Goal: Task Accomplishment & Management: Manage account settings

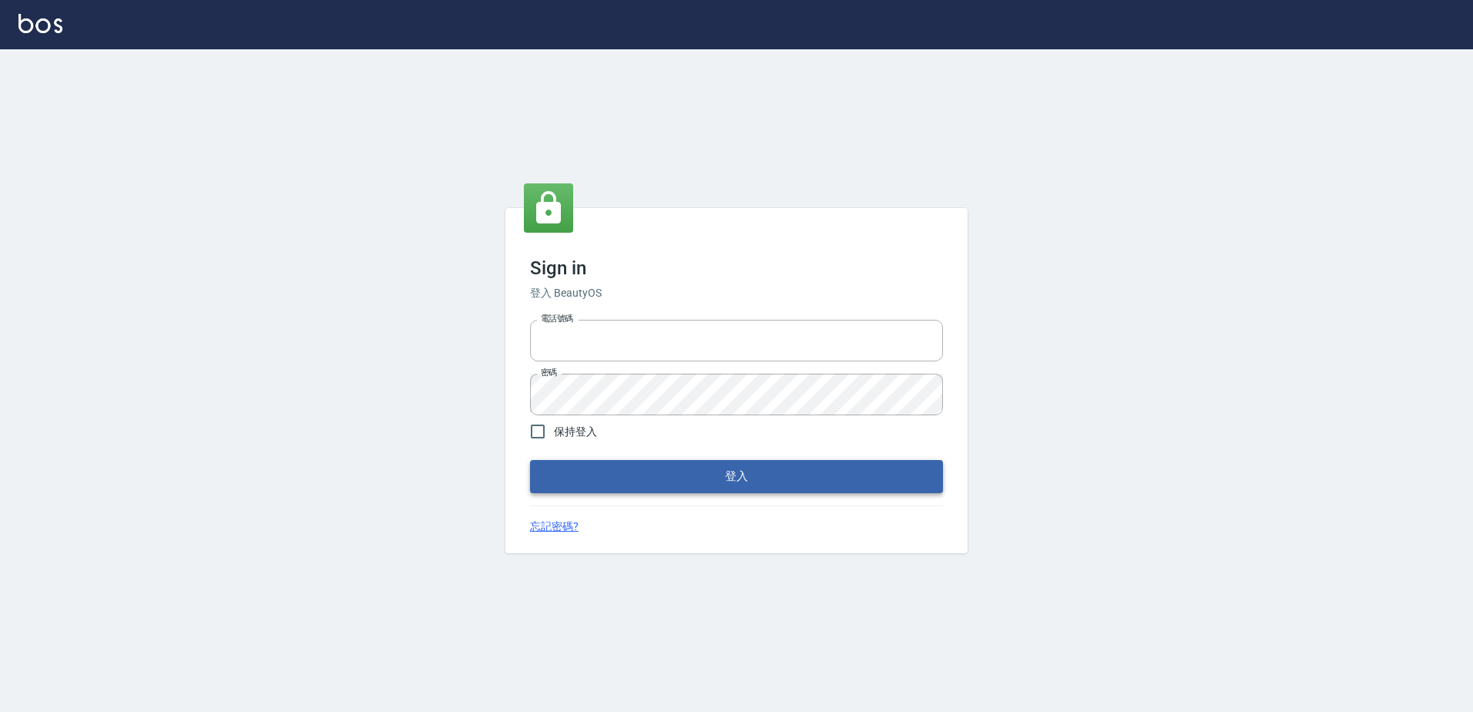
type input "0966699976"
click at [676, 475] on button "登入" at bounding box center [736, 476] width 413 height 32
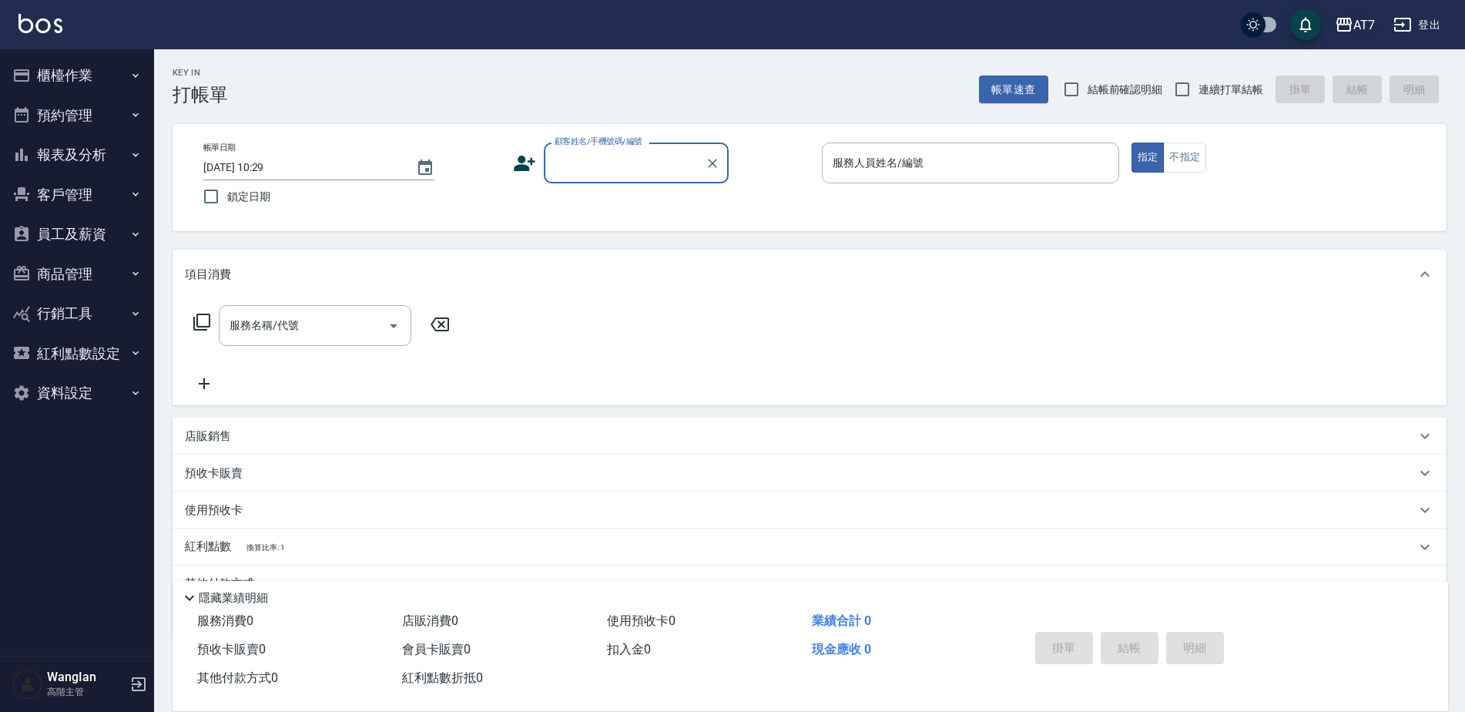
click at [1353, 22] on div "AT7" at bounding box center [1364, 24] width 22 height 19
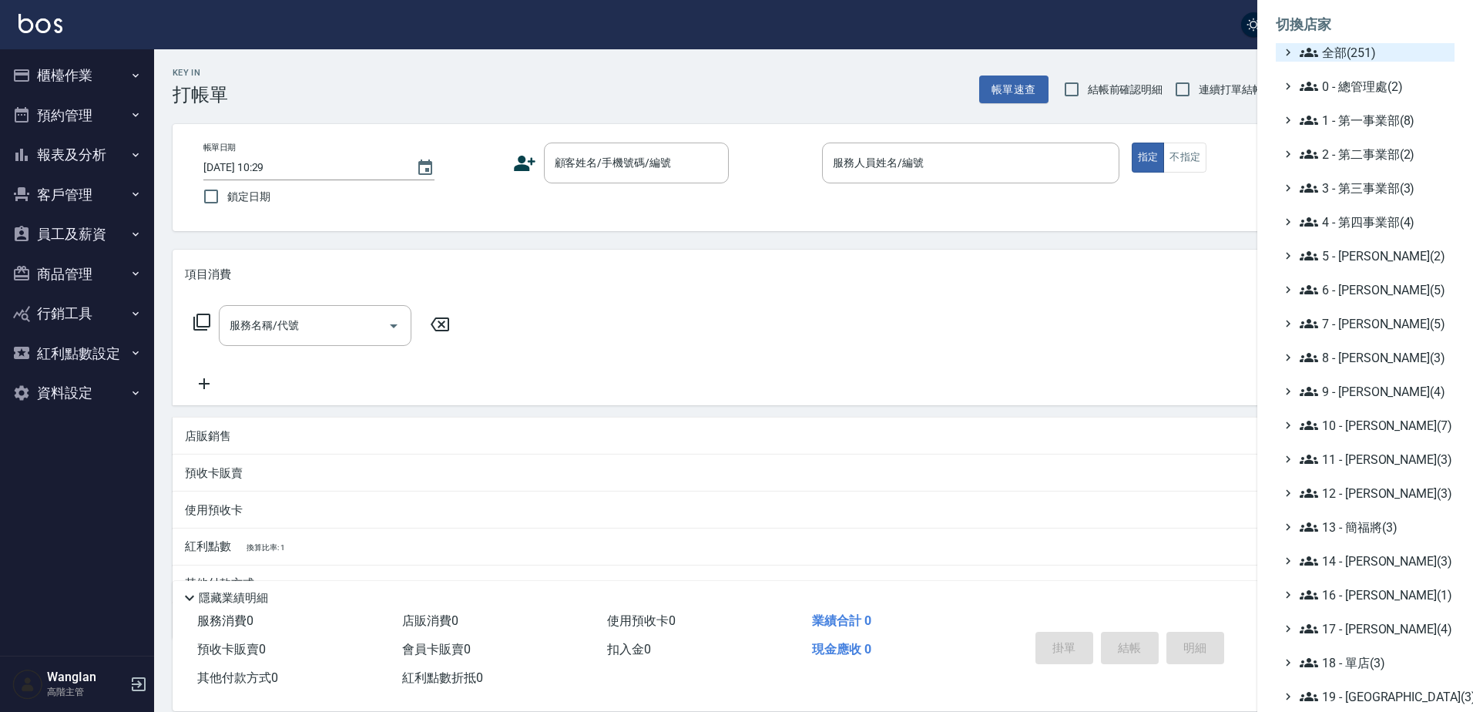
click at [1346, 49] on span "全部(251)" at bounding box center [1374, 52] width 149 height 18
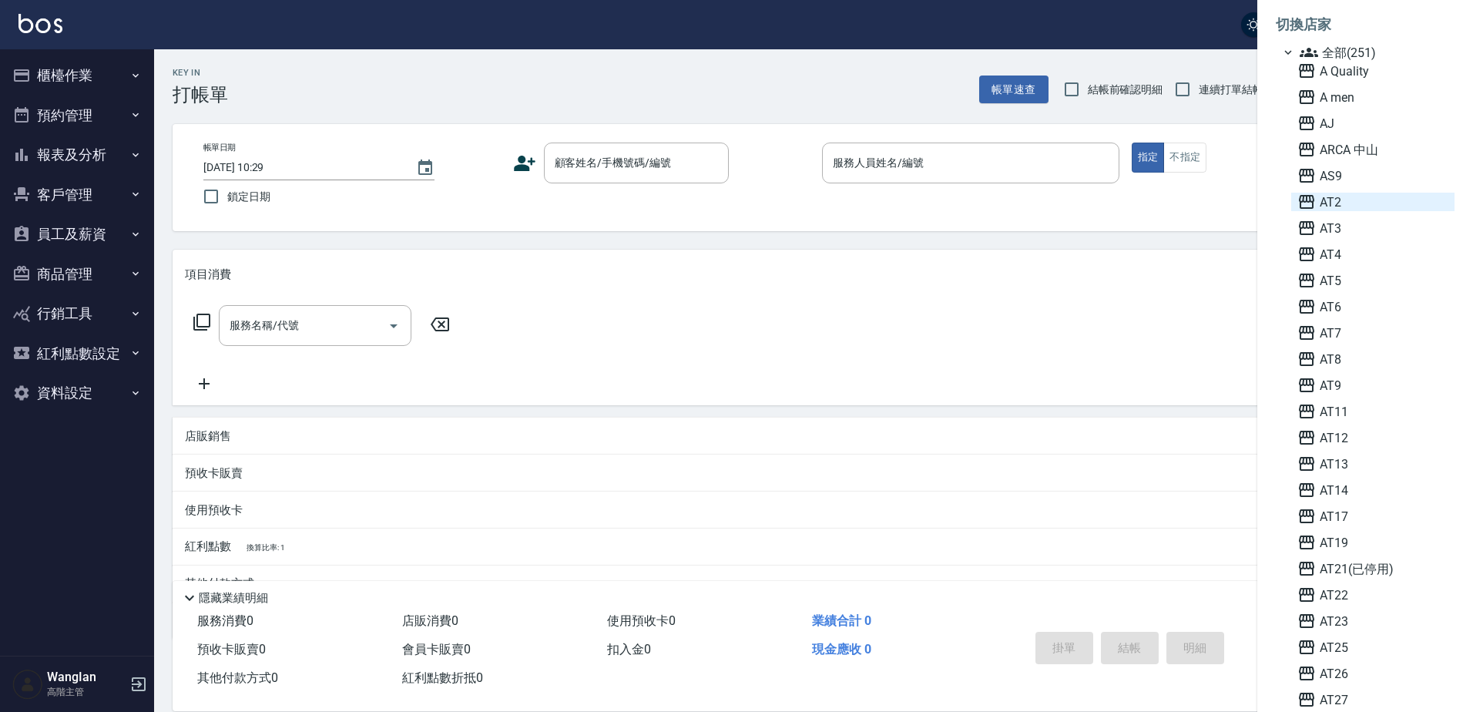
scroll to position [6210, 0]
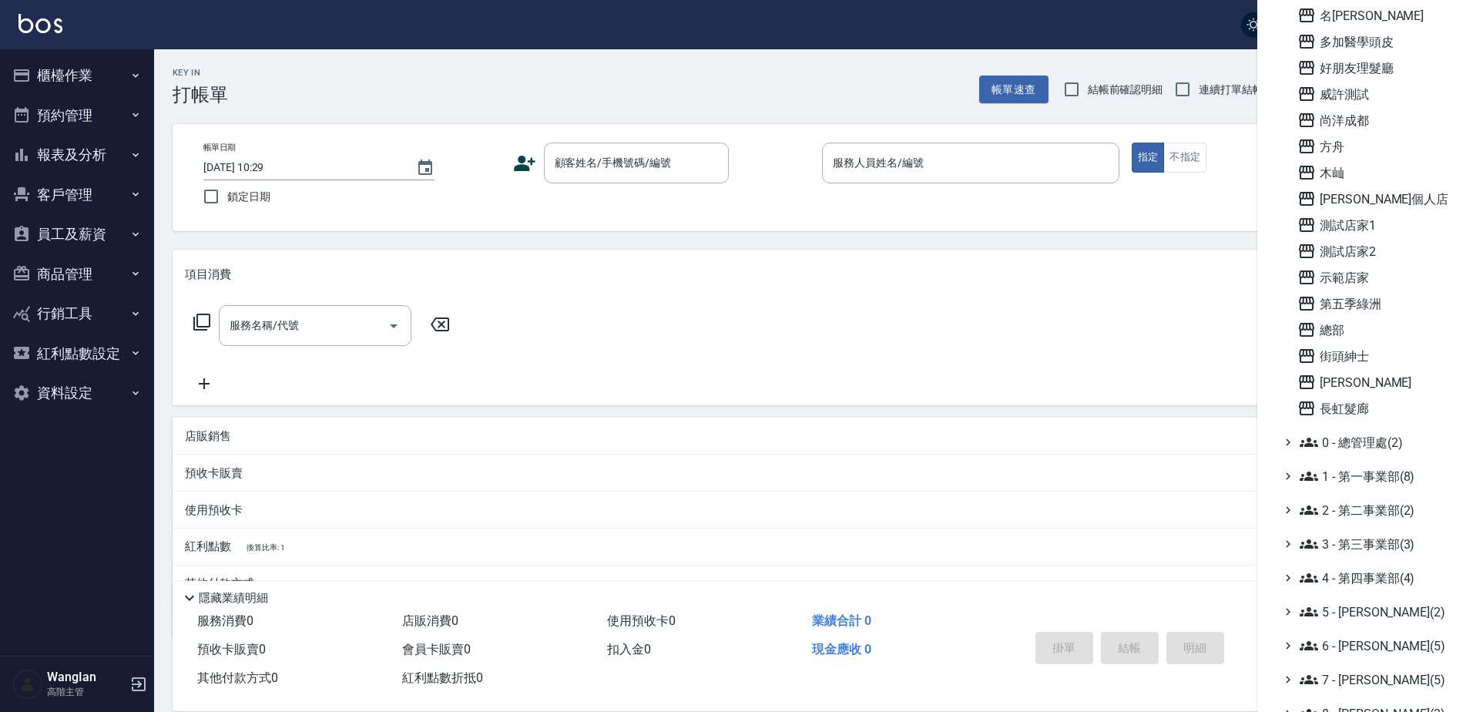
drag, startPoint x: 1338, startPoint y: 354, endPoint x: 1313, endPoint y: 394, distance: 47.0
click at [1338, 354] on span "街頭紳士" at bounding box center [1372, 356] width 151 height 18
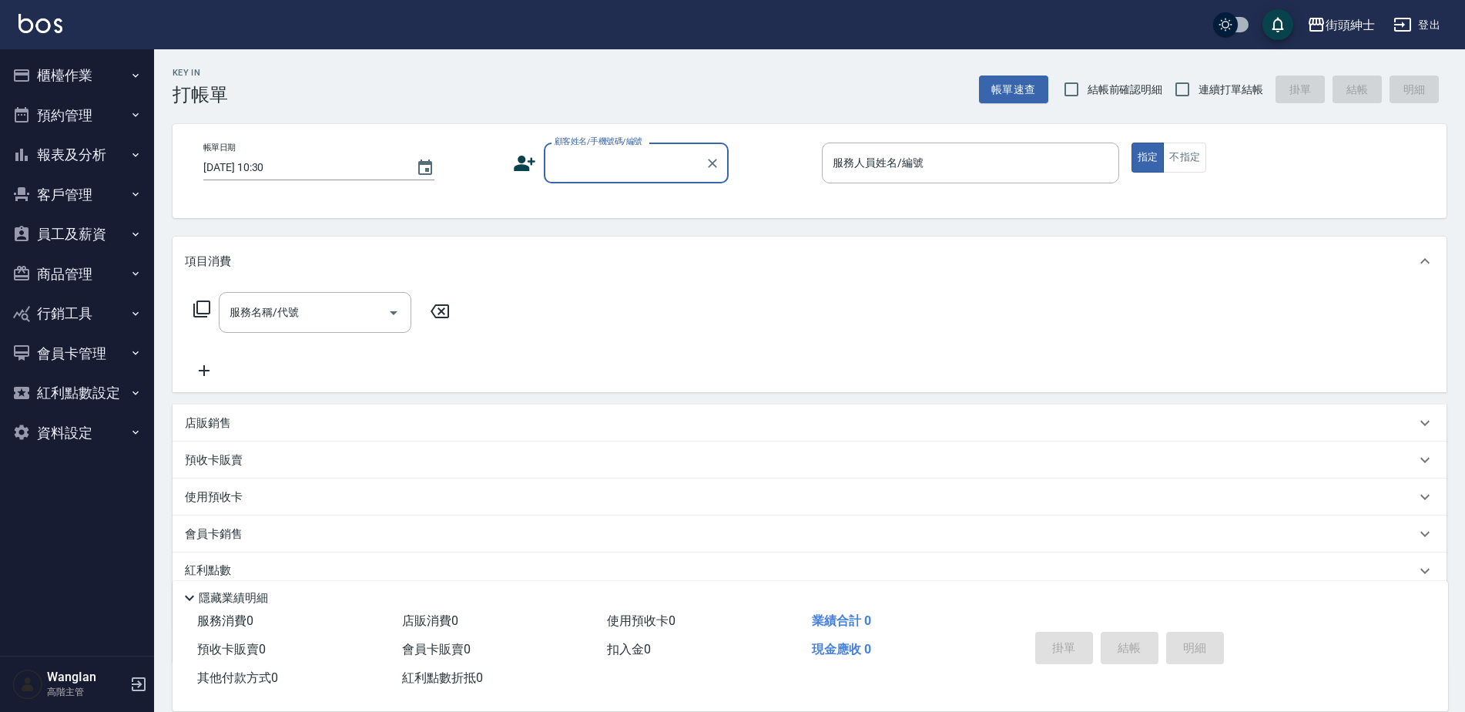
click at [94, 235] on button "員工及薪資" at bounding box center [77, 234] width 142 height 40
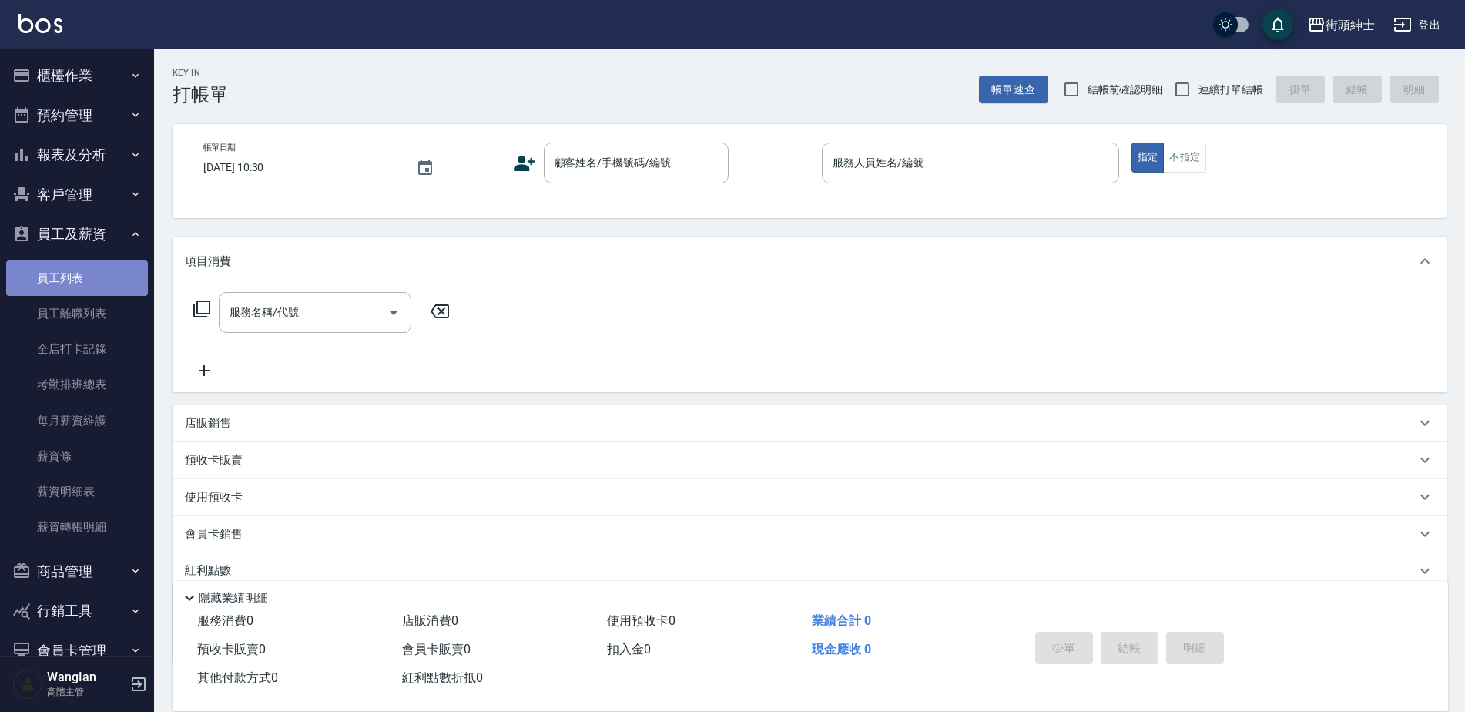
click at [92, 267] on link "員工列表" at bounding box center [77, 277] width 142 height 35
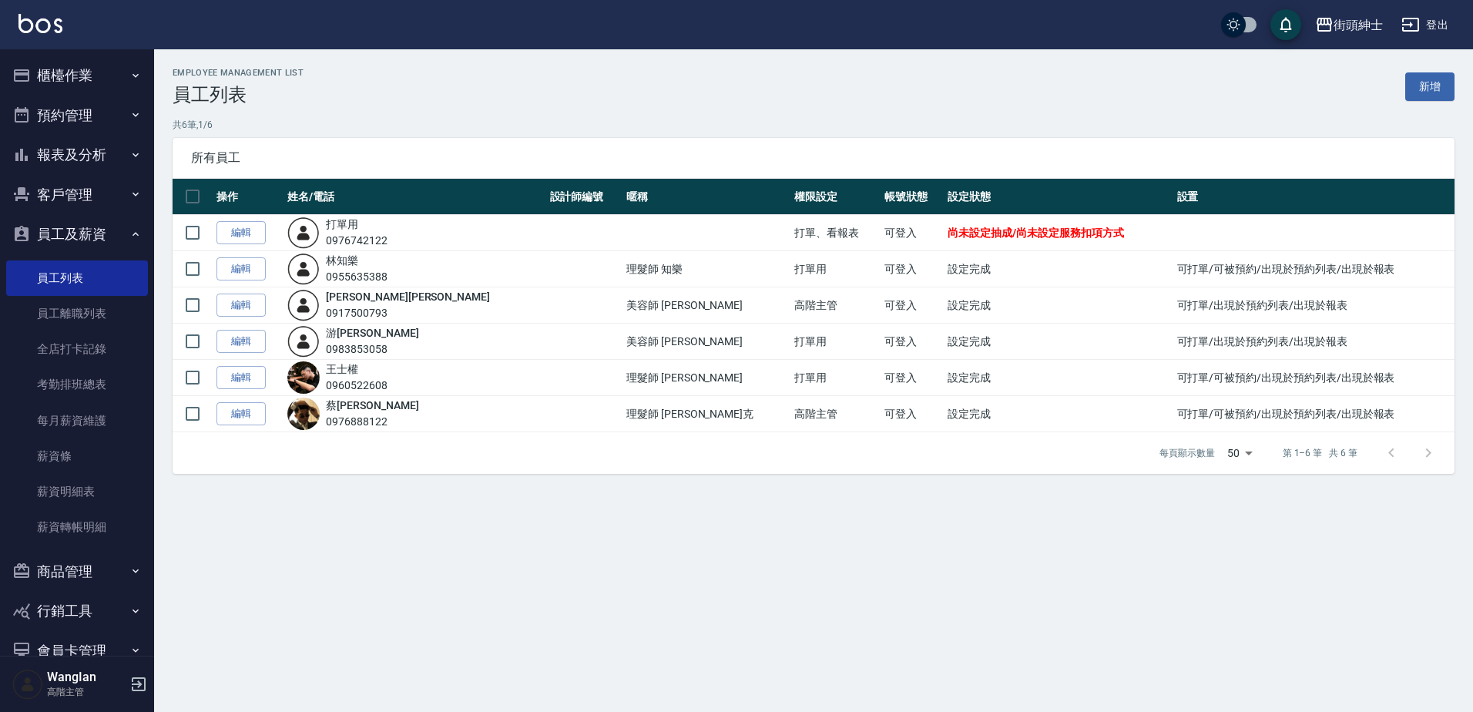
click at [105, 110] on button "預約管理" at bounding box center [77, 116] width 142 height 40
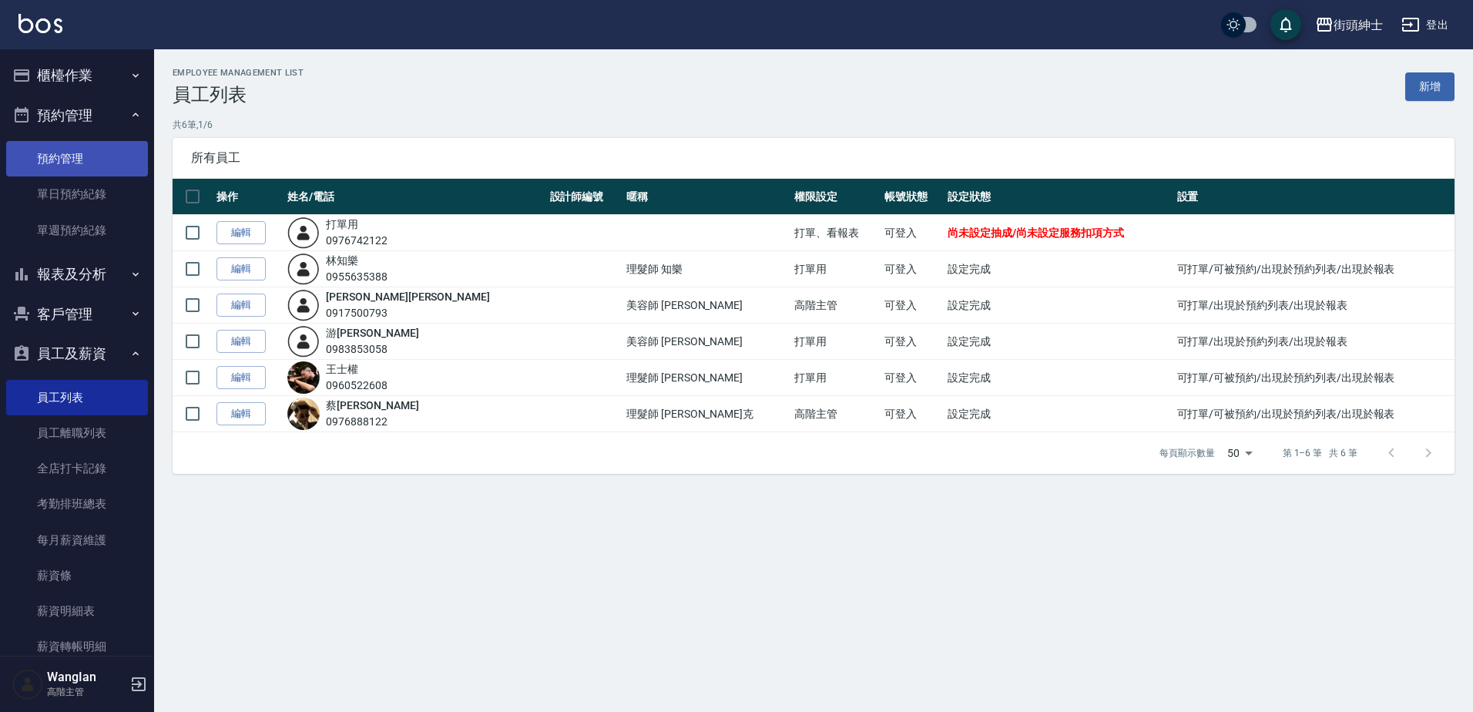
click at [101, 142] on link "預約管理" at bounding box center [77, 158] width 142 height 35
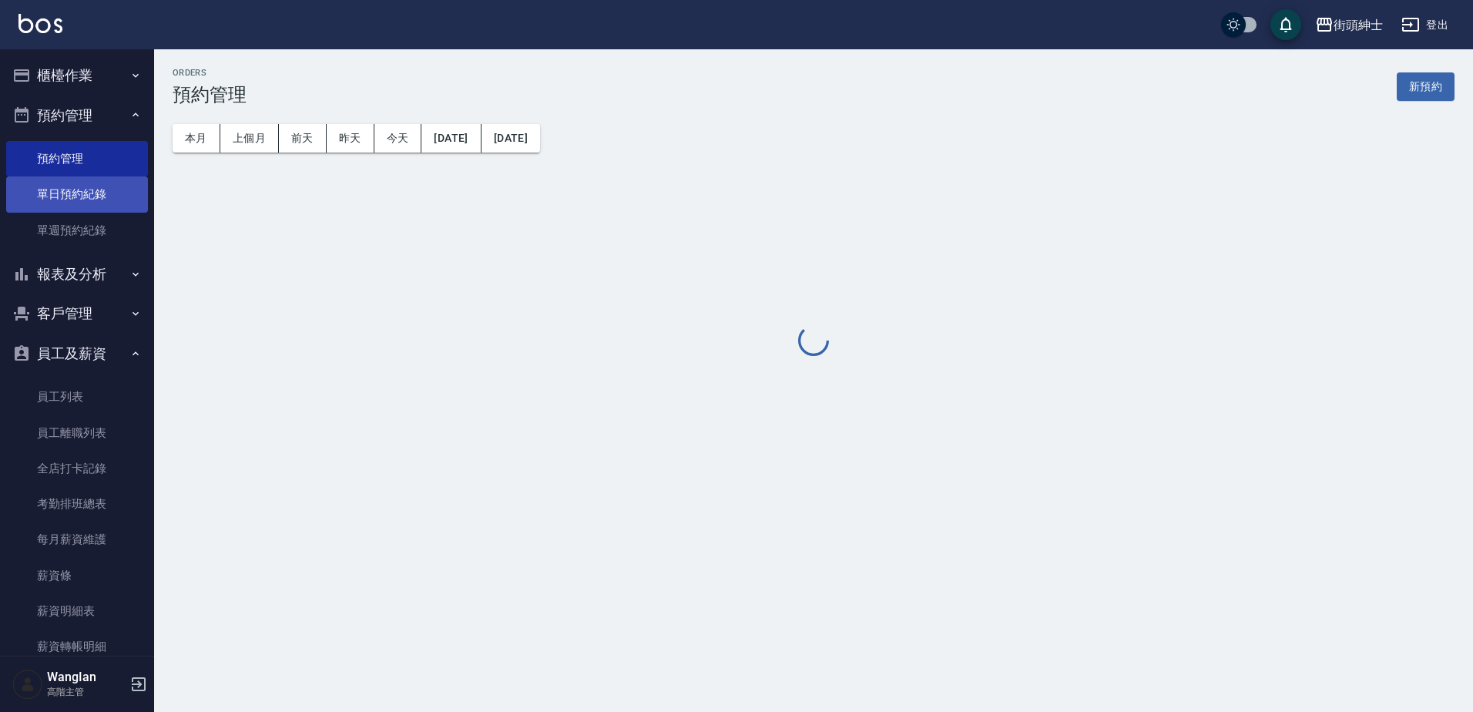
click at [93, 188] on link "單日預約紀錄" at bounding box center [77, 193] width 142 height 35
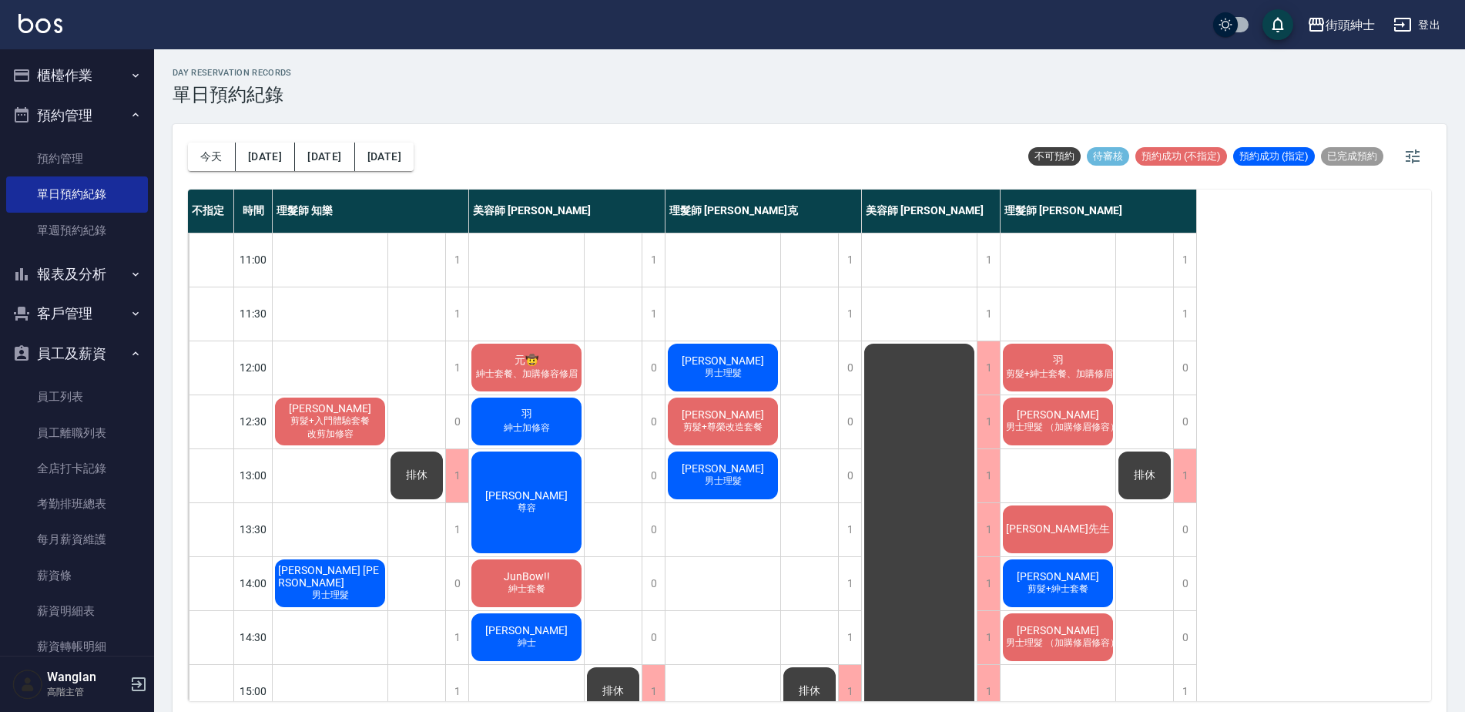
click at [555, 100] on div "day Reservation records 單日預約紀錄" at bounding box center [810, 87] width 1274 height 38
click at [1064, 92] on div "day Reservation records 單日預約紀錄" at bounding box center [810, 87] width 1274 height 38
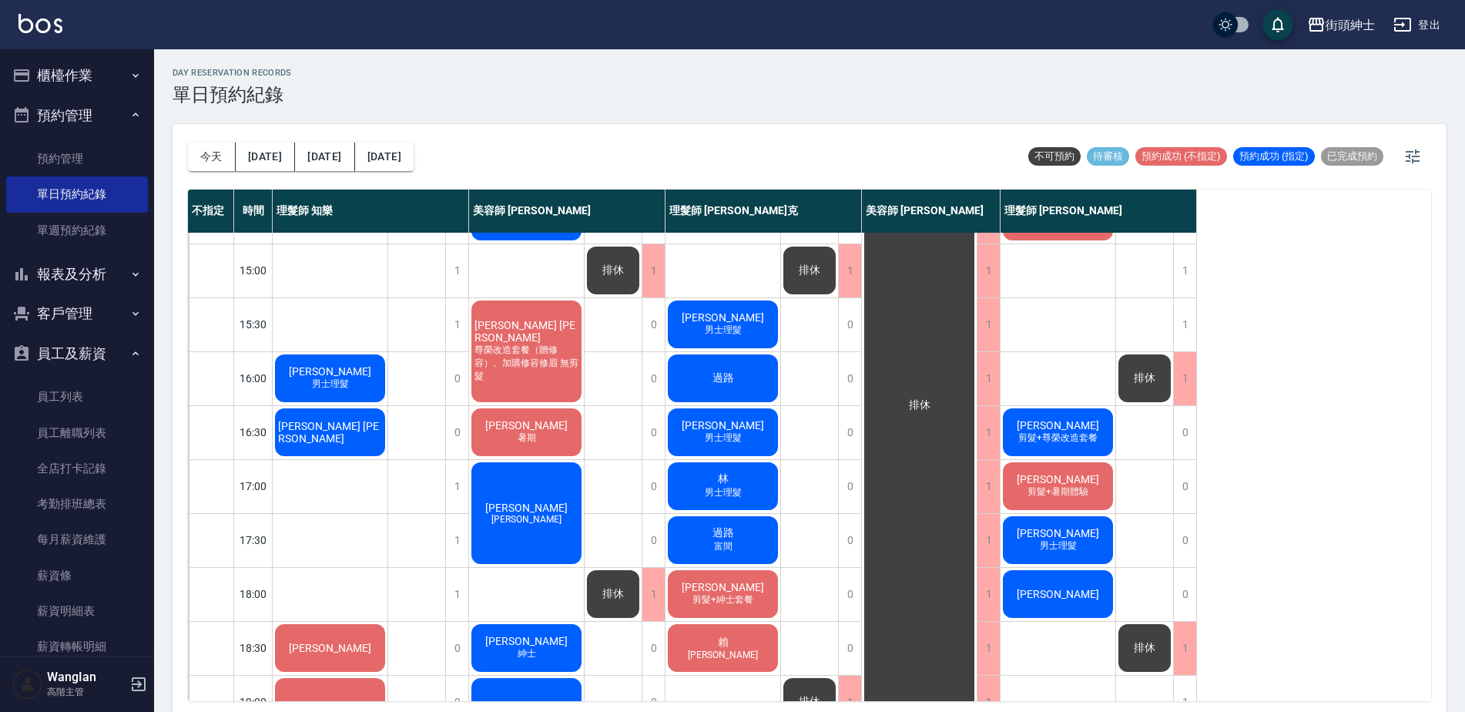
scroll to position [676, 0]
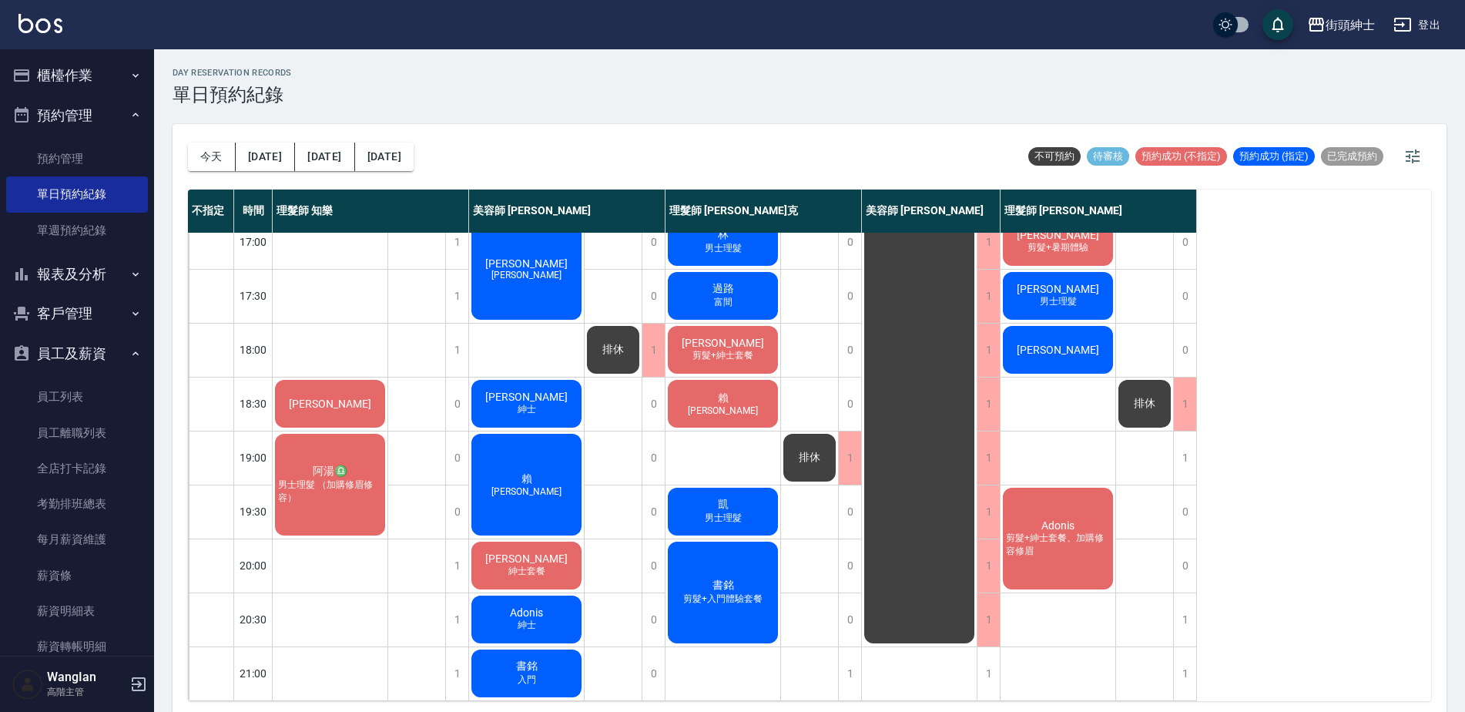
click at [1313, 307] on div "不指定 時間 理髮師 知樂 美容師 Cherry 理髮師 Vic 維克 美容師 小戴 理髮師 eric 11:00 11:30 12:00 12:30 13:…" at bounding box center [809, 445] width 1243 height 511
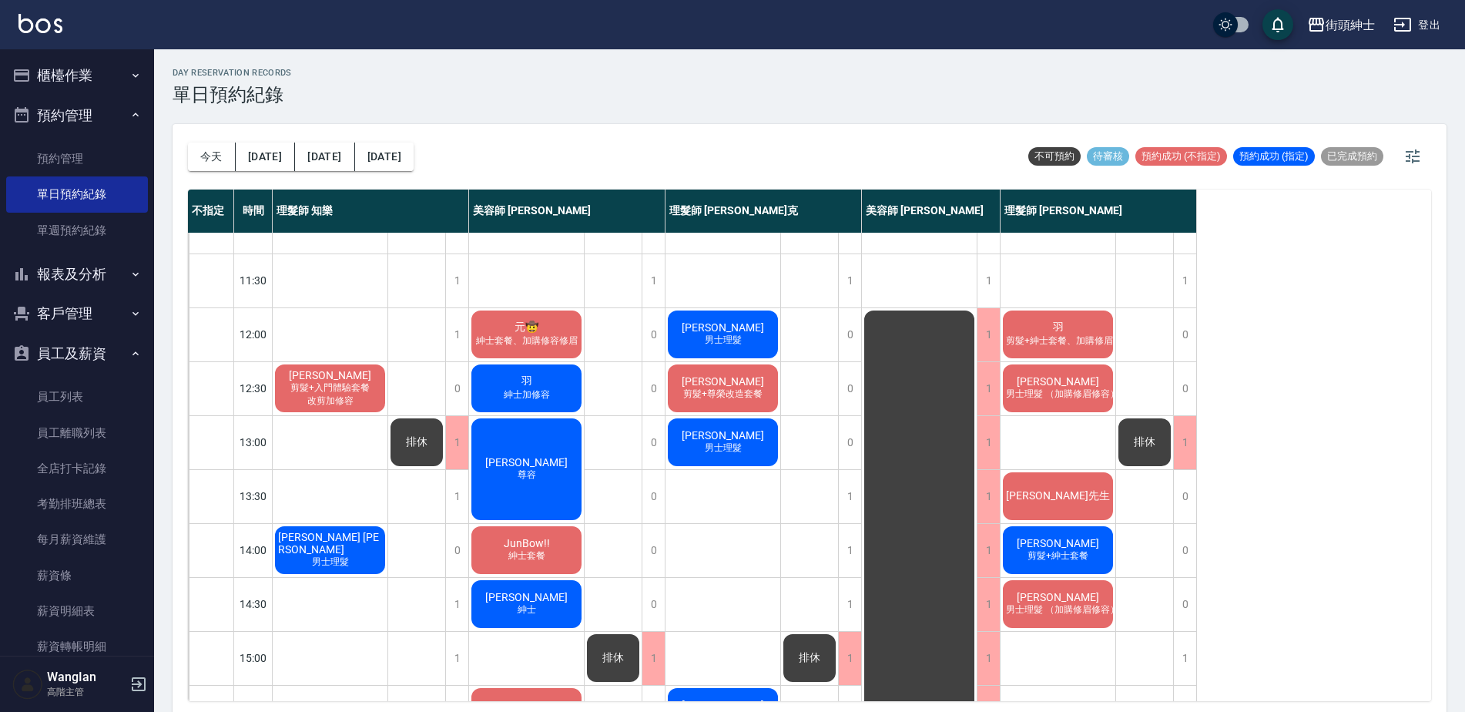
scroll to position [0, 0]
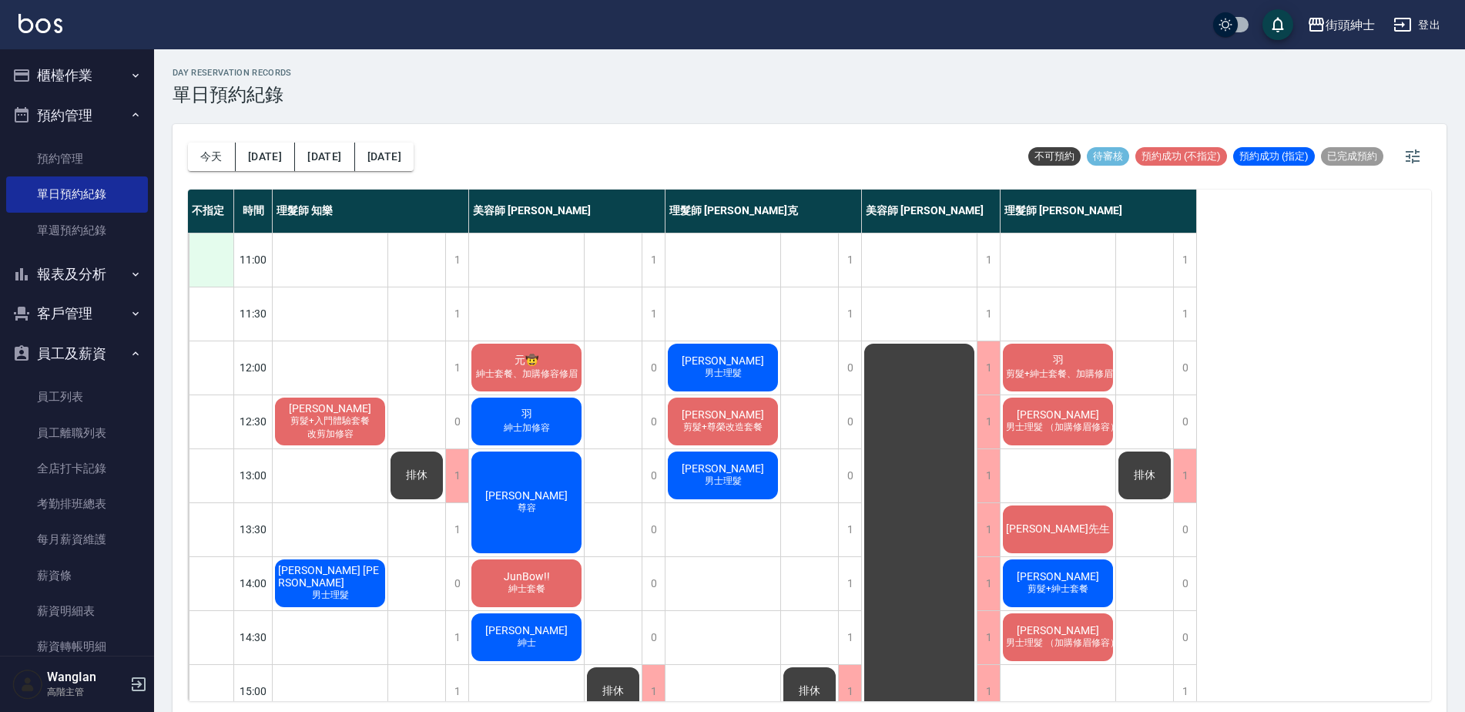
click at [200, 263] on div at bounding box center [211, 259] width 45 height 53
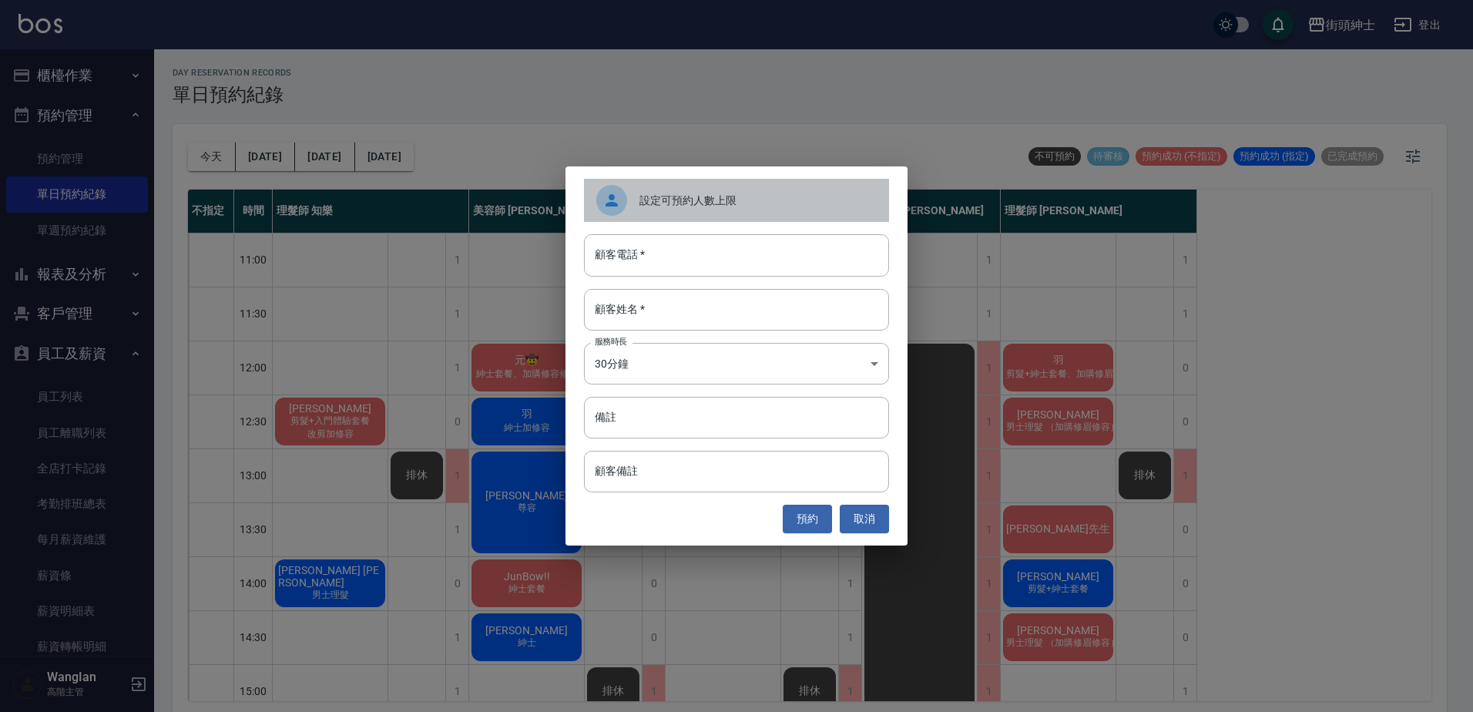
click at [683, 197] on span "設定可預約人數上限" at bounding box center [757, 201] width 237 height 16
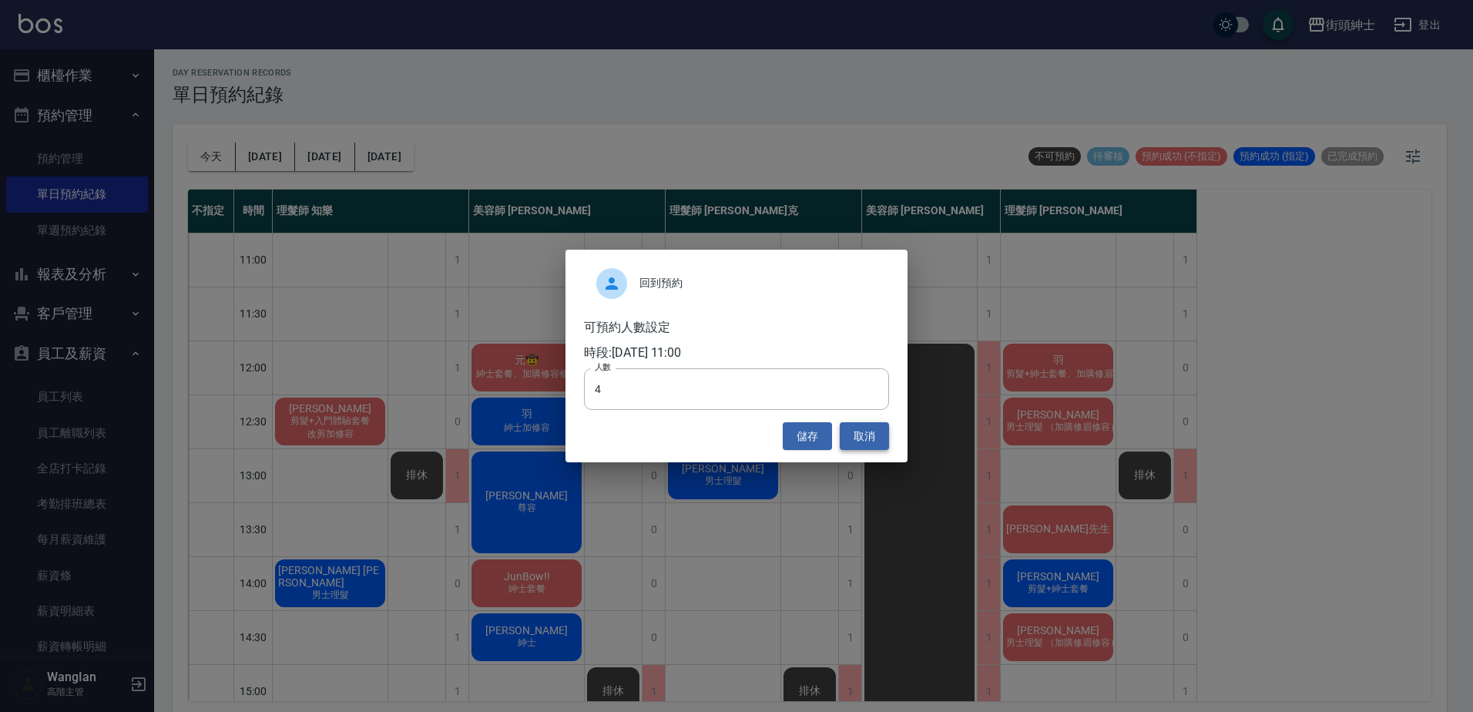
click at [857, 432] on button "取消" at bounding box center [864, 436] width 49 height 29
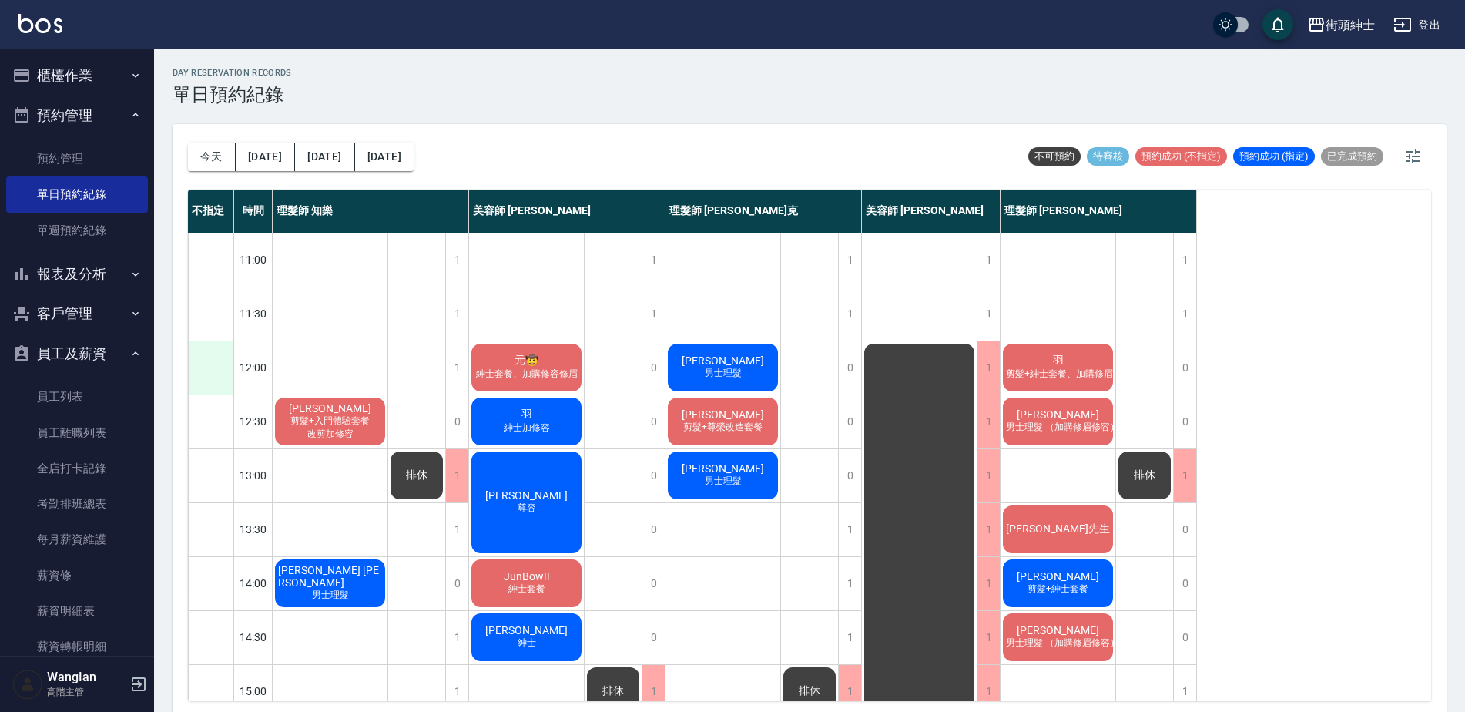
click at [219, 357] on div at bounding box center [211, 367] width 45 height 53
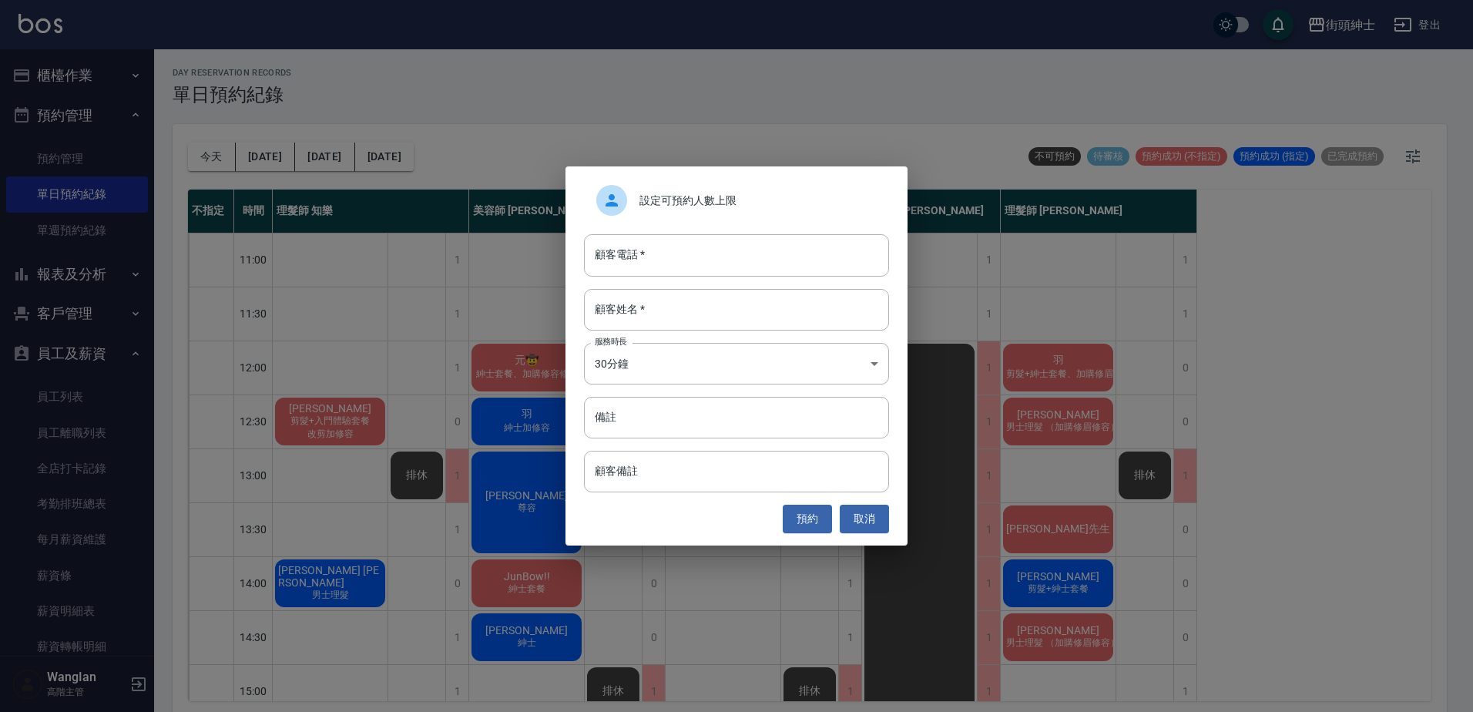
click at [763, 213] on div "設定可預約人數上限" at bounding box center [736, 200] width 305 height 43
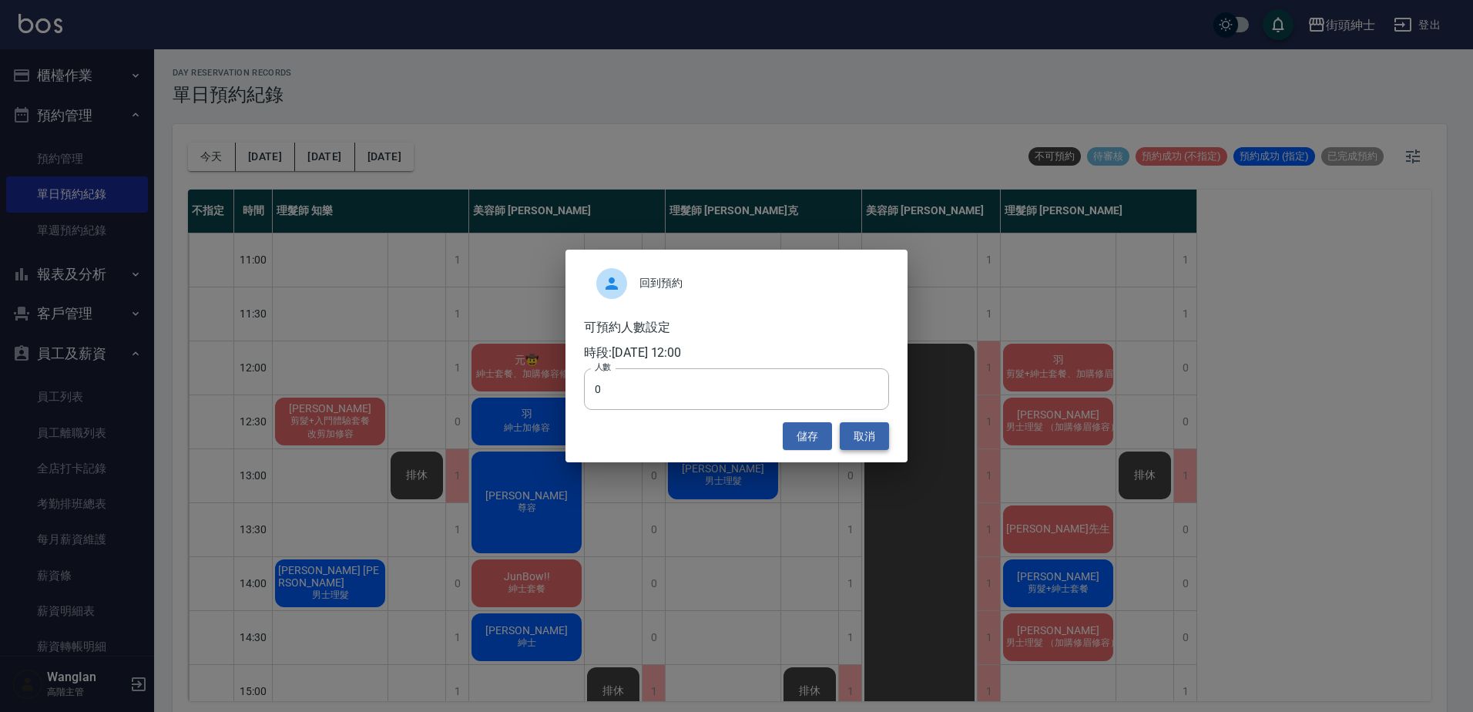
click at [868, 434] on button "取消" at bounding box center [864, 436] width 49 height 29
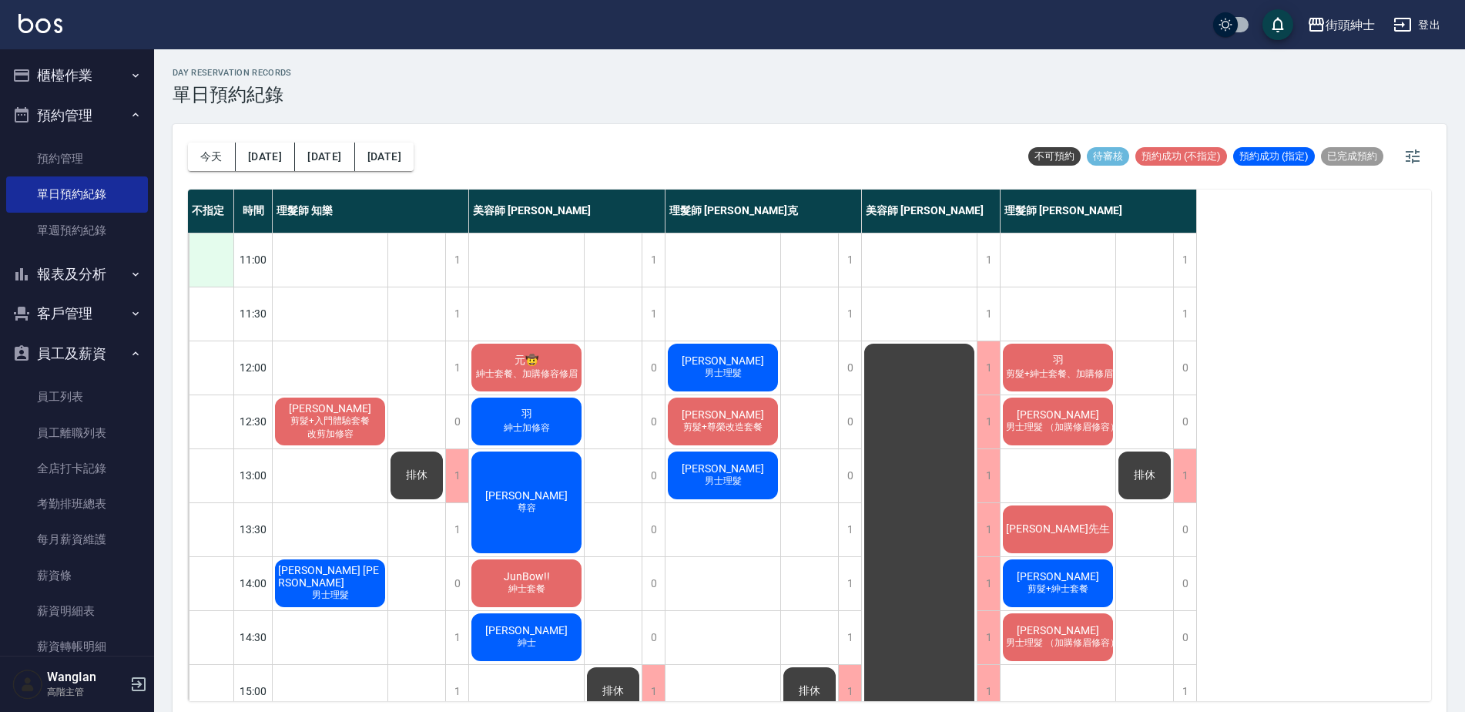
click at [212, 270] on div at bounding box center [211, 259] width 45 height 53
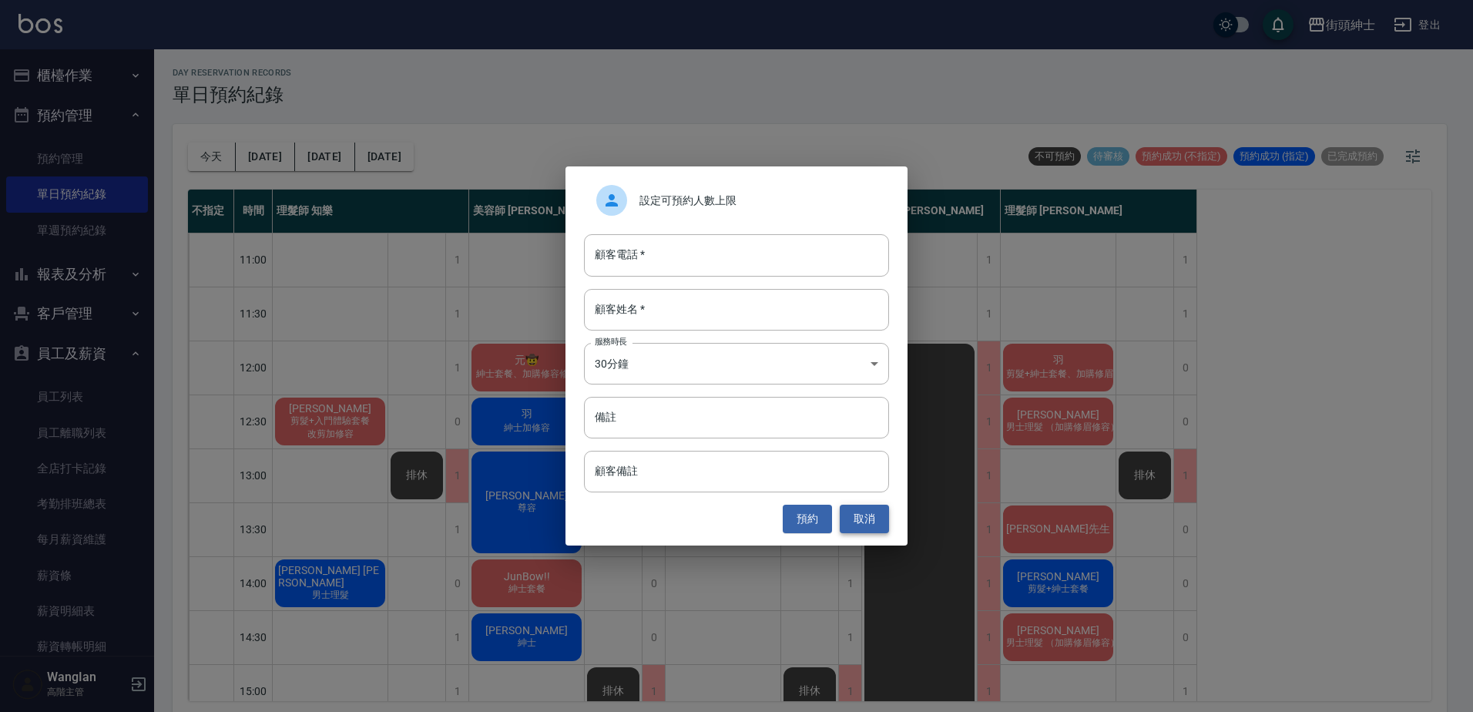
click at [854, 515] on button "取消" at bounding box center [864, 519] width 49 height 29
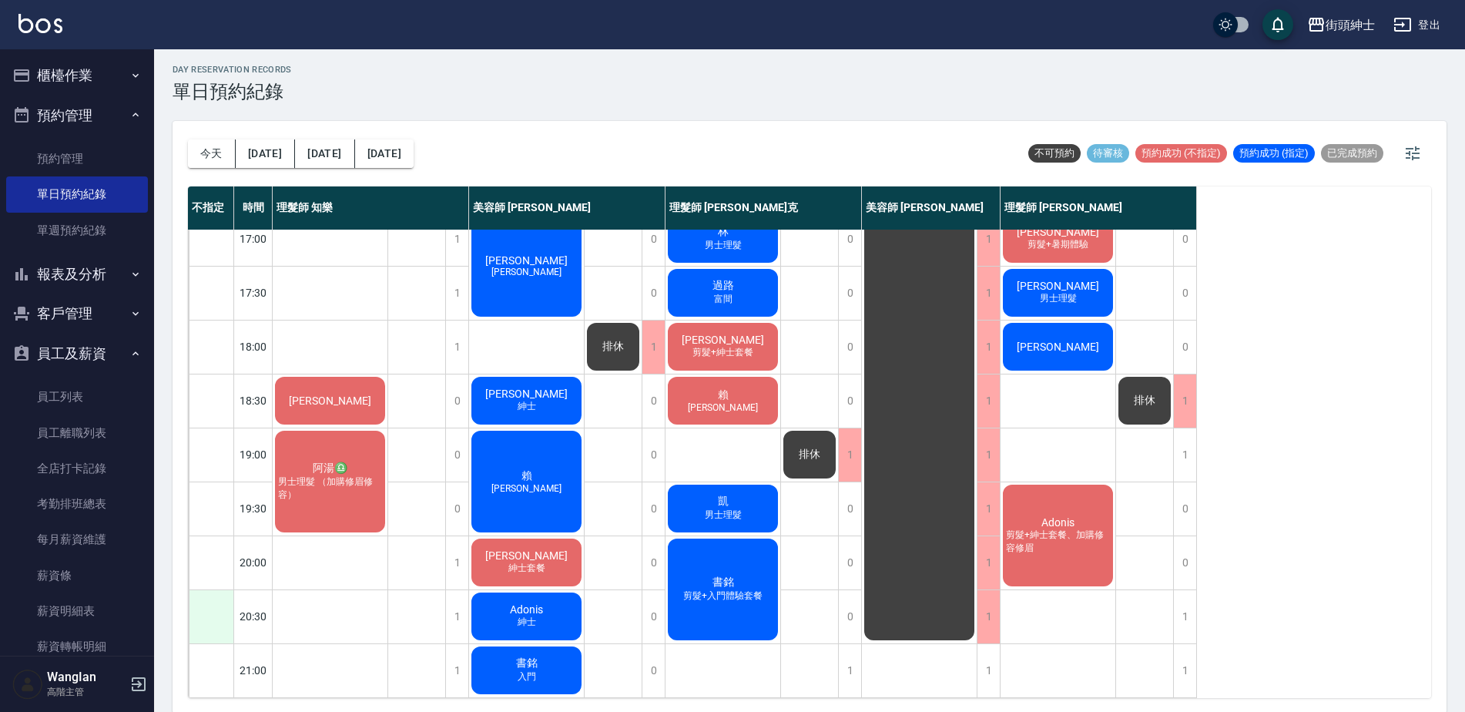
scroll to position [5, 0]
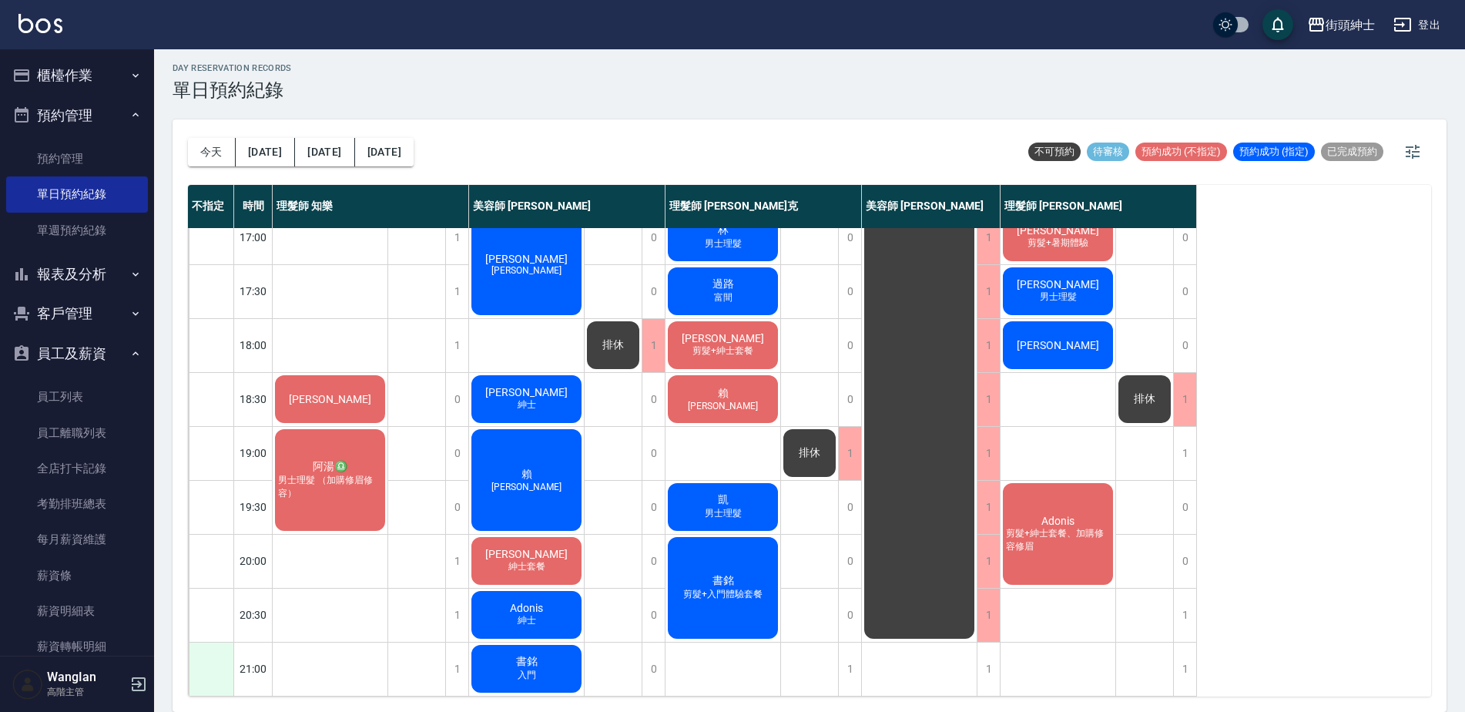
click at [209, 656] on div at bounding box center [211, 668] width 45 height 53
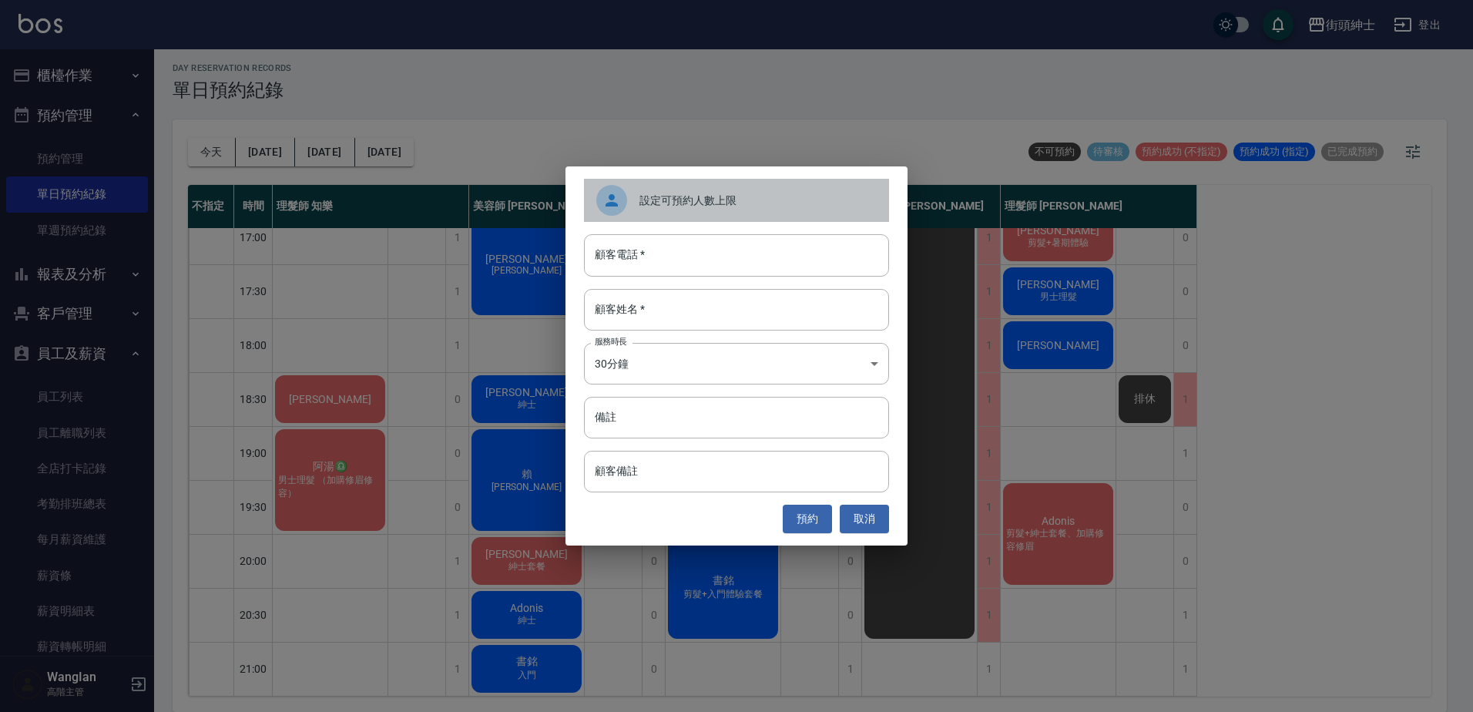
click at [681, 212] on div "設定可預約人數上限" at bounding box center [736, 200] width 305 height 43
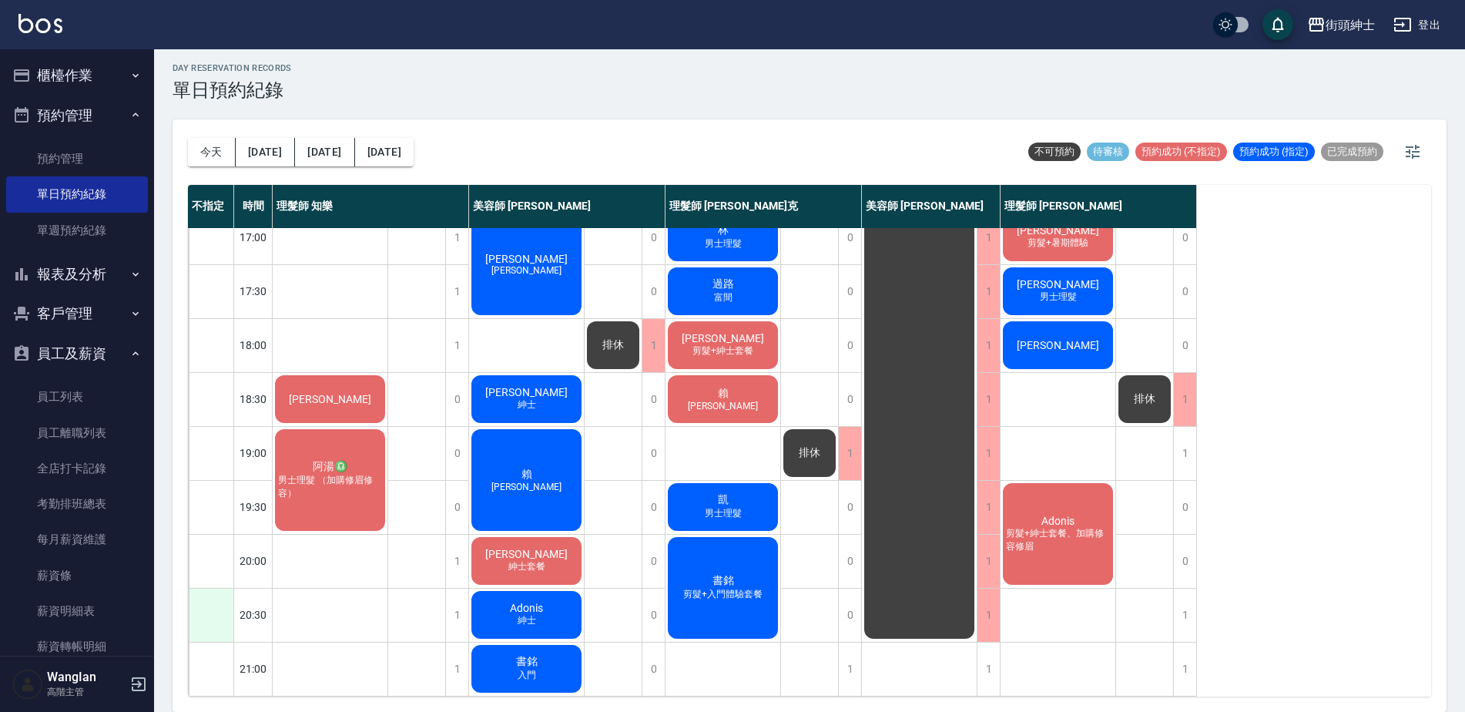
click at [201, 604] on div at bounding box center [211, 615] width 45 height 53
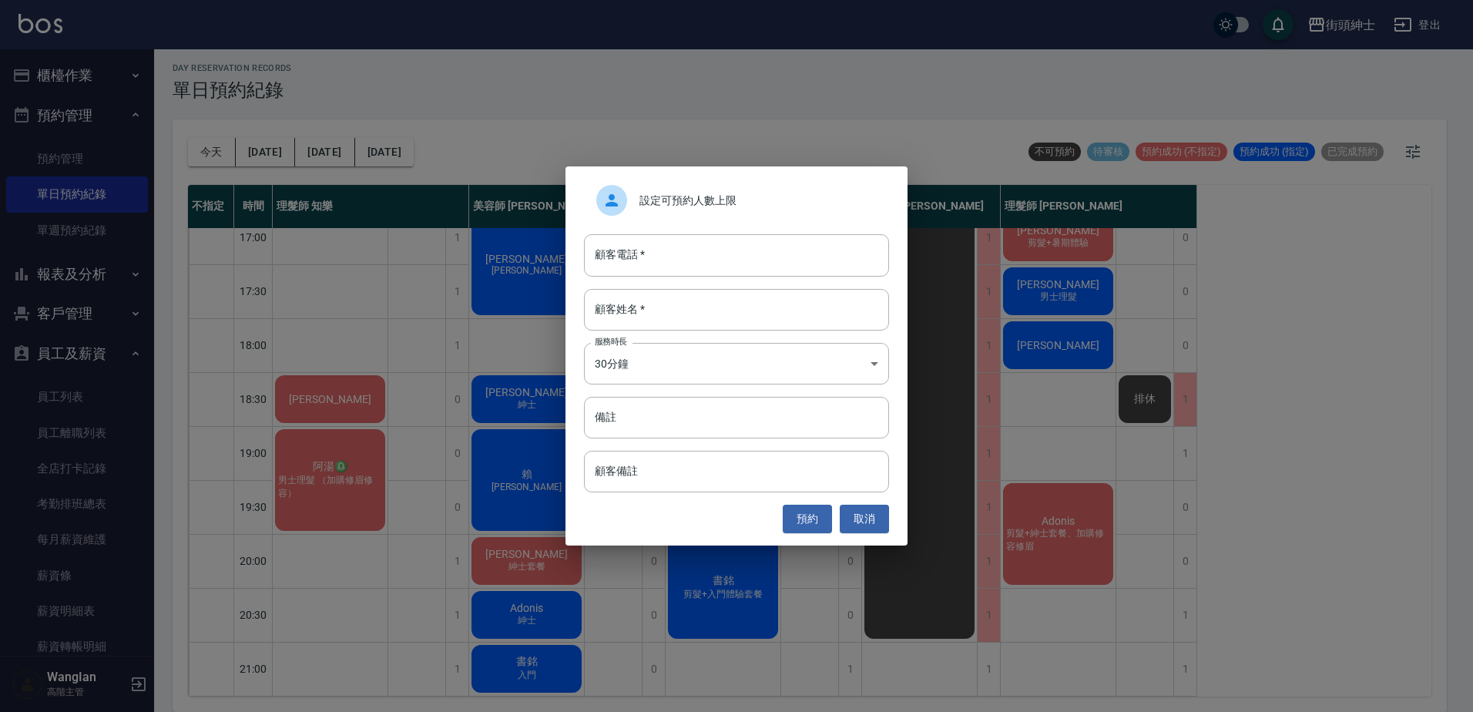
click at [630, 208] on div at bounding box center [617, 200] width 43 height 31
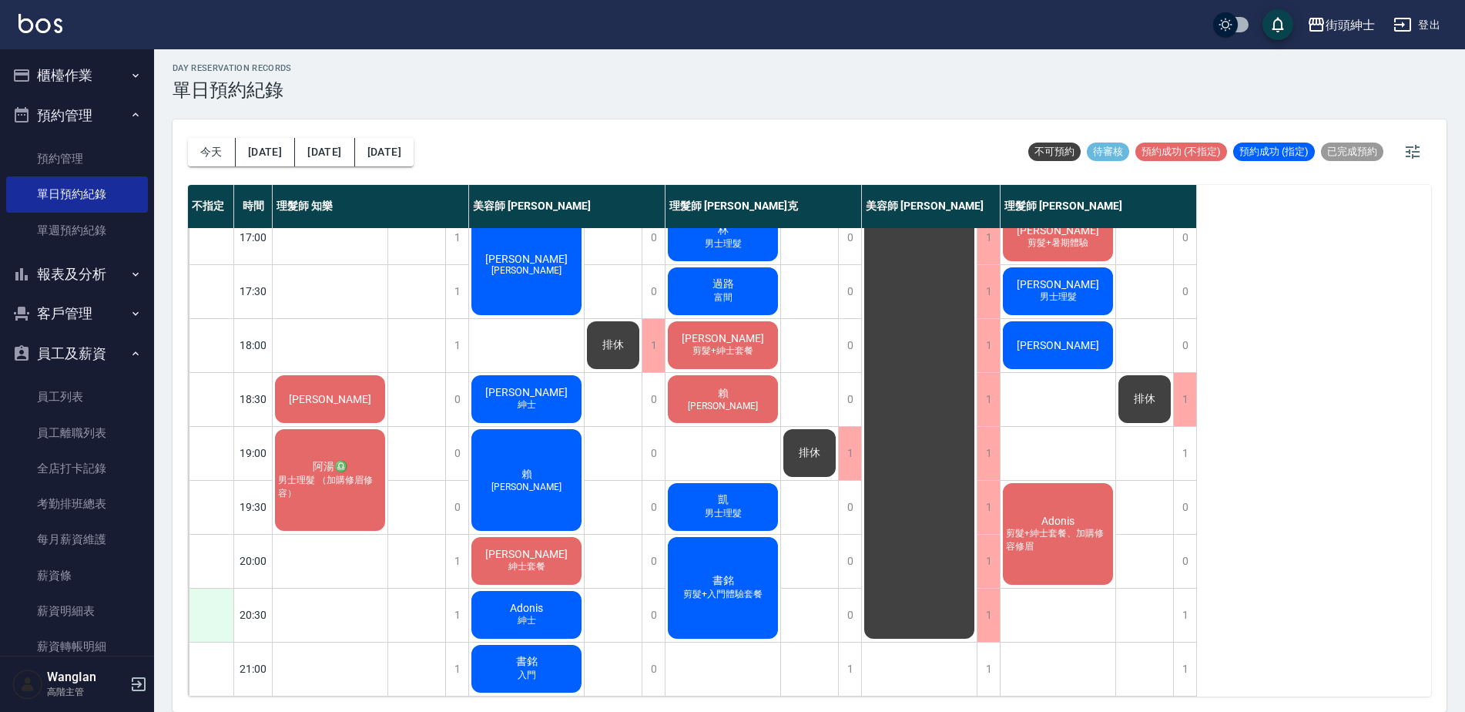
click at [201, 589] on div at bounding box center [211, 615] width 45 height 53
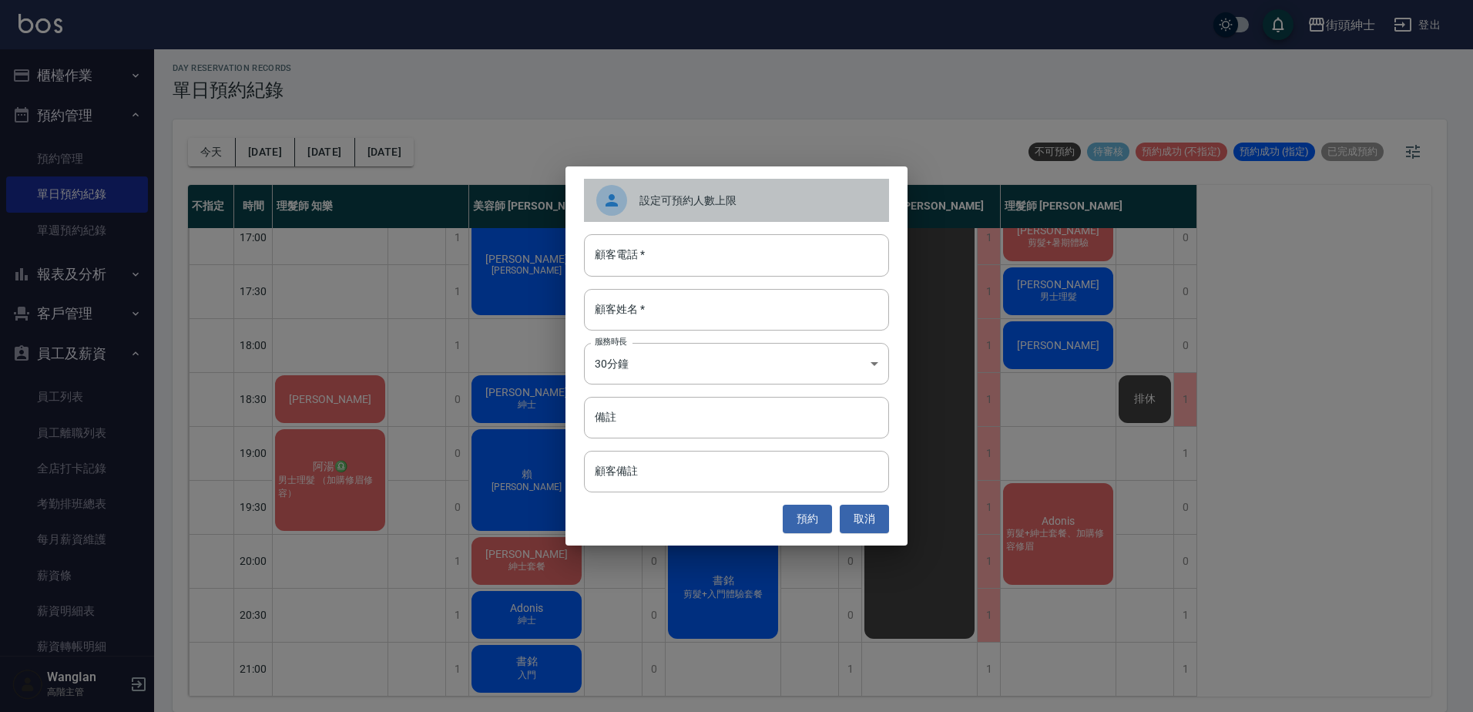
click at [664, 210] on div "設定可預約人數上限" at bounding box center [736, 200] width 305 height 43
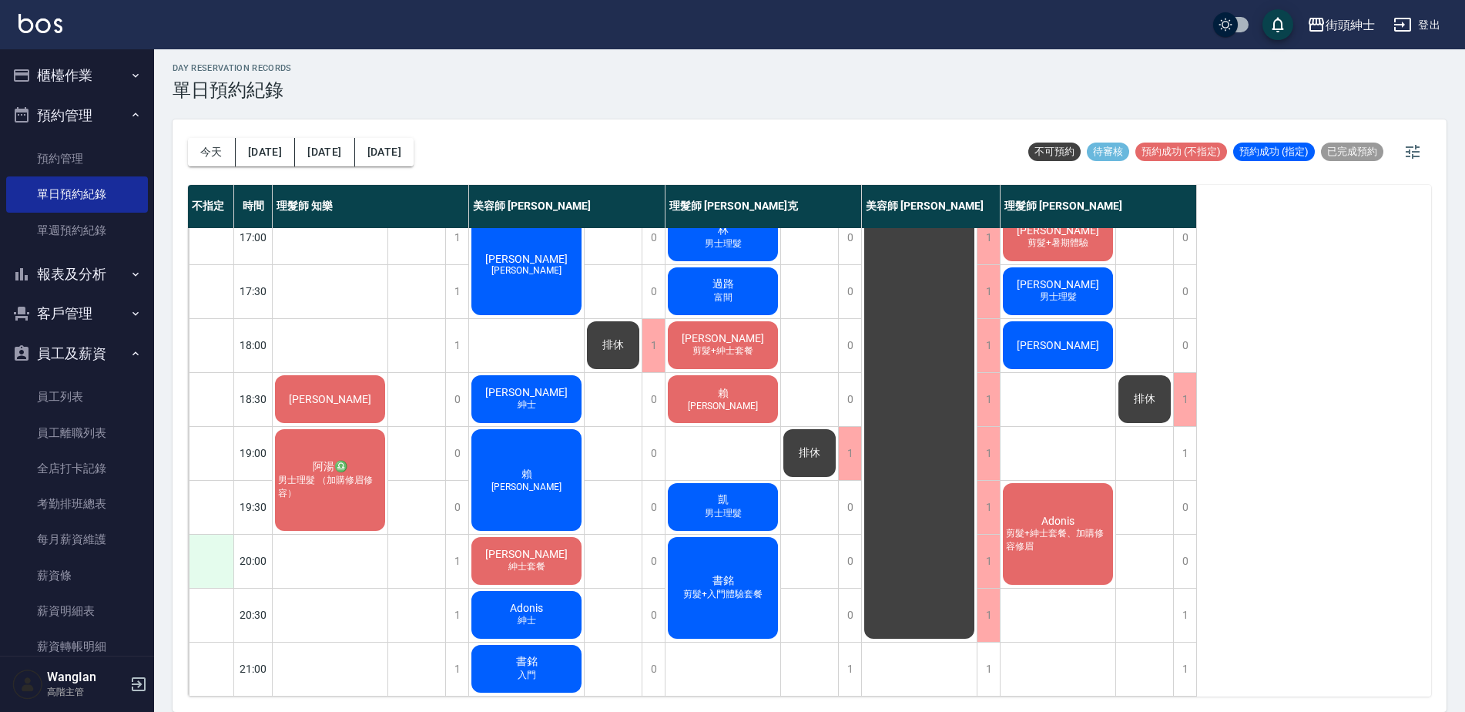
click at [200, 545] on div at bounding box center [211, 561] width 45 height 53
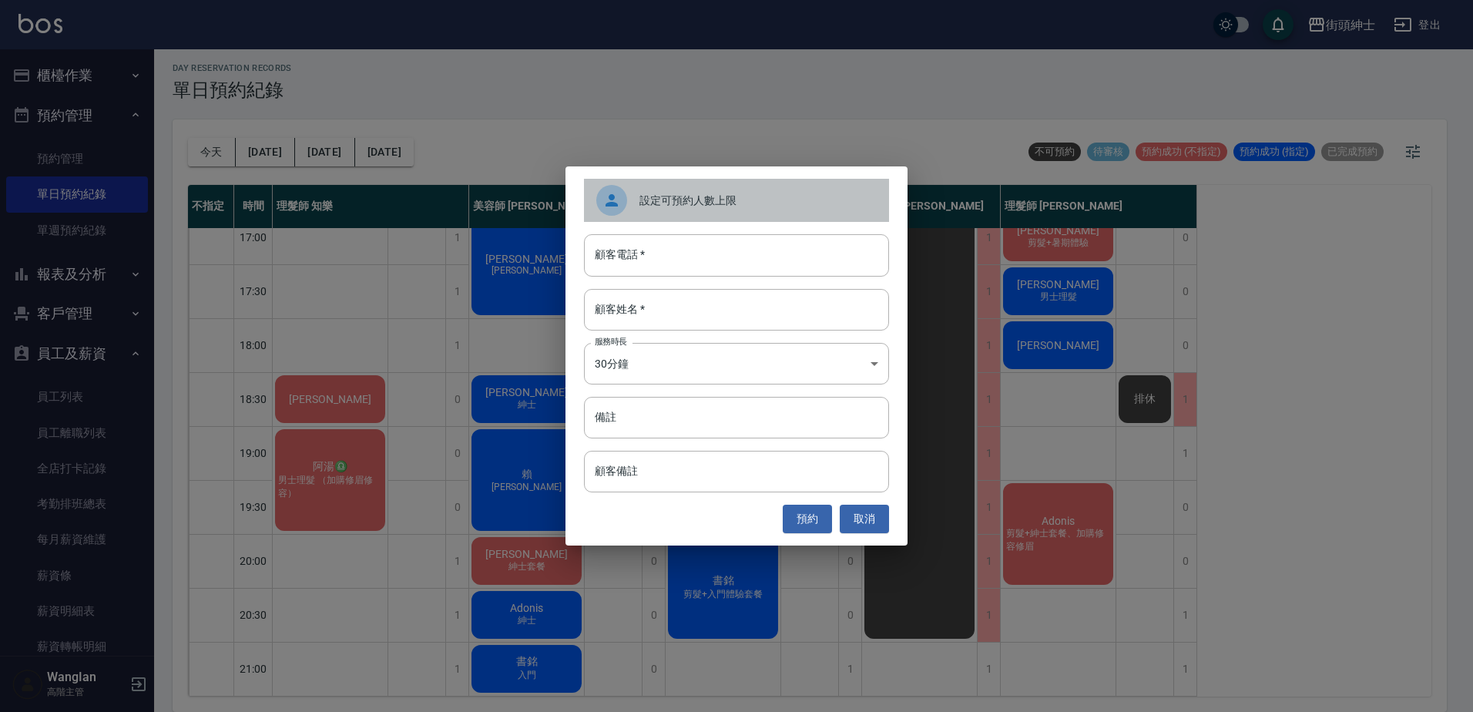
click at [691, 213] on div "設定可預約人數上限" at bounding box center [736, 200] width 305 height 43
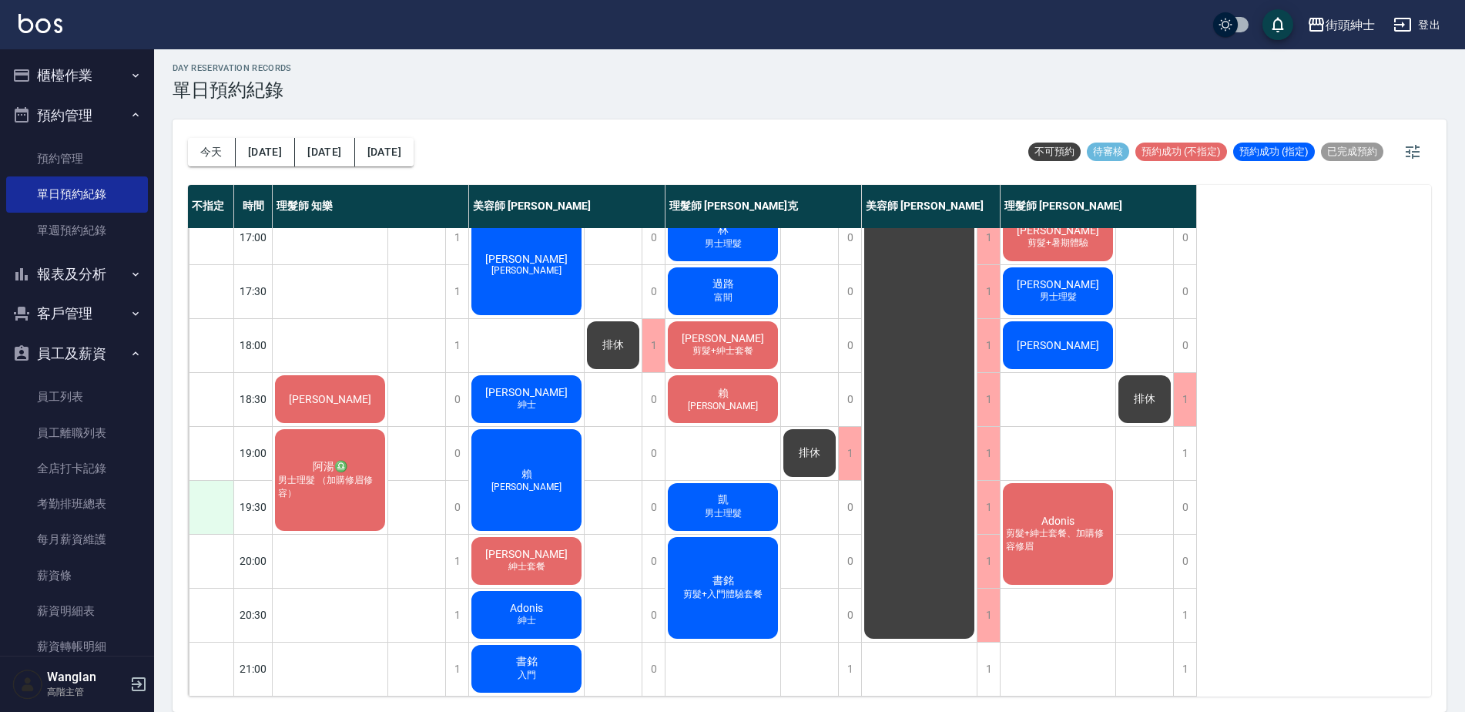
click at [223, 498] on div at bounding box center [211, 507] width 45 height 53
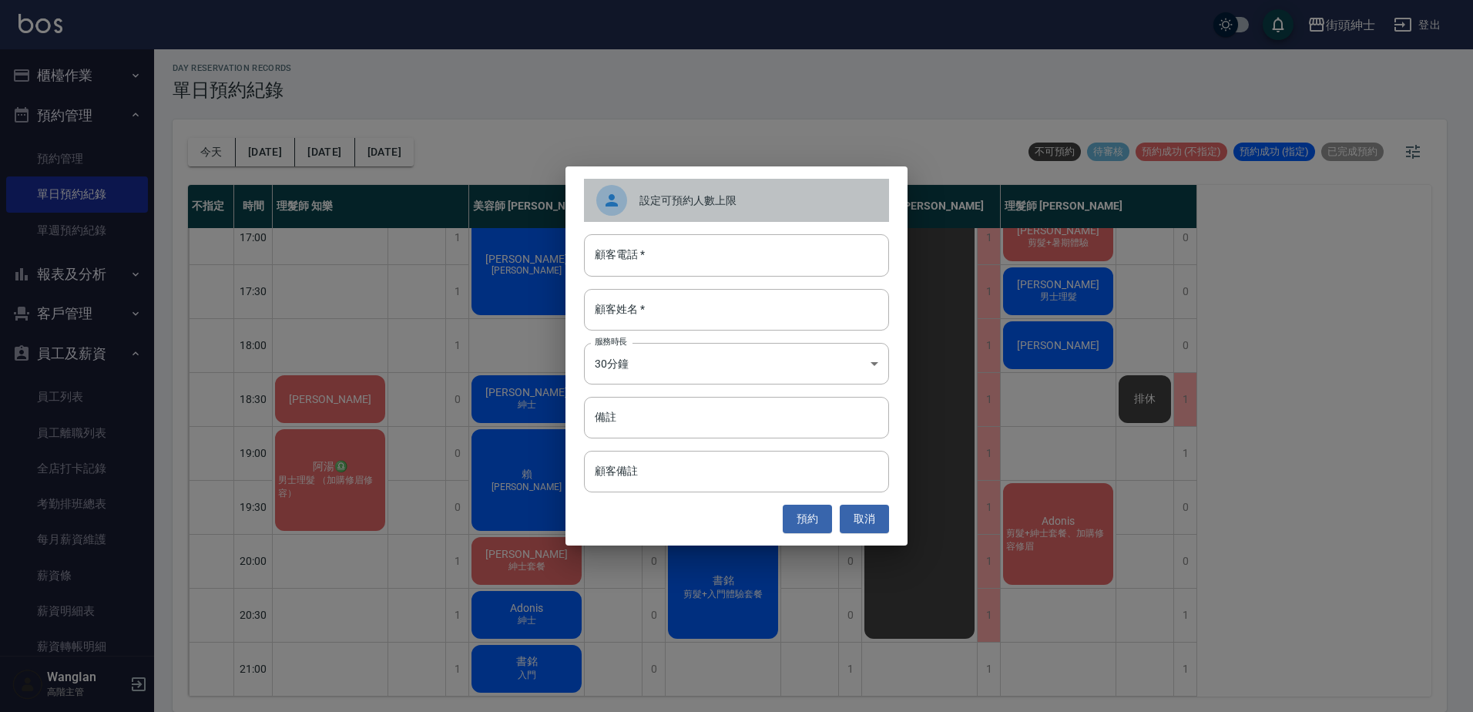
click at [722, 209] on div "設定可預約人數上限" at bounding box center [736, 200] width 305 height 43
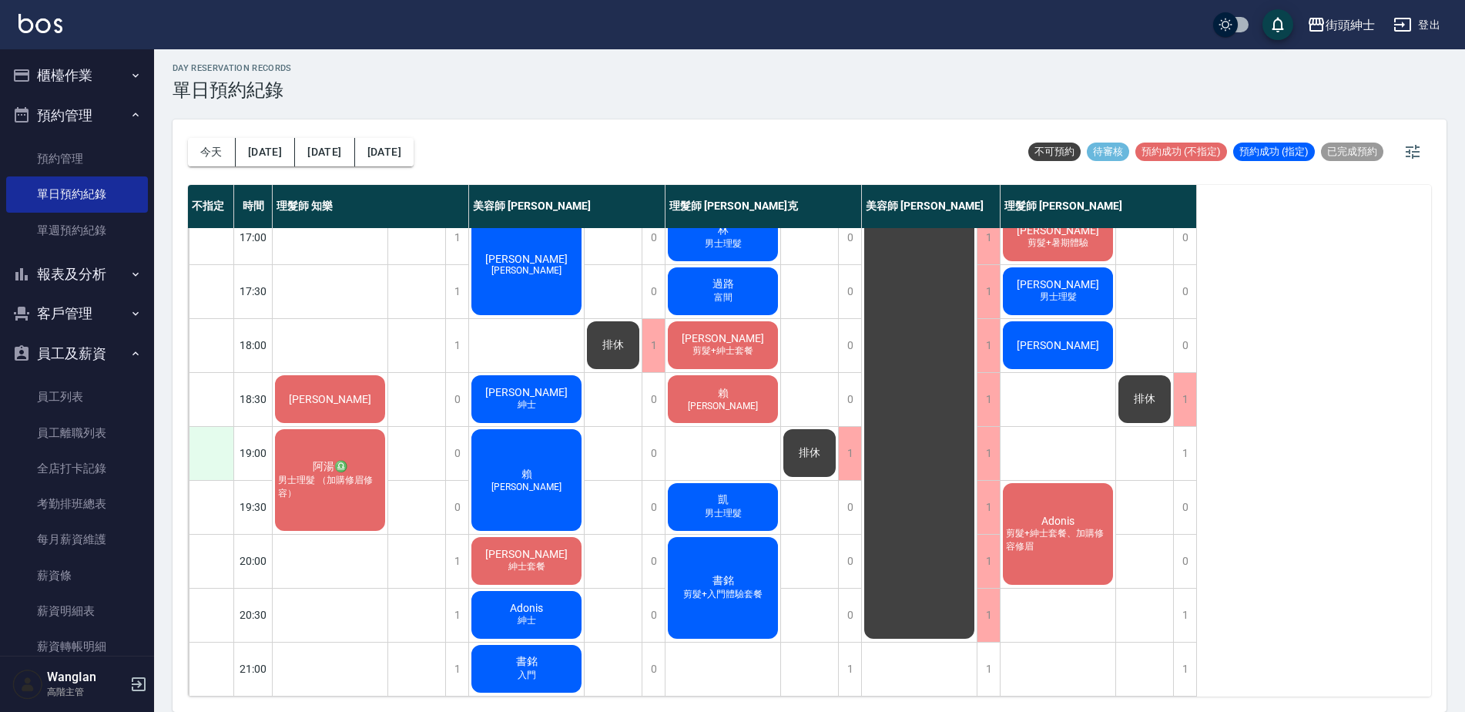
click at [209, 441] on div at bounding box center [211, 453] width 45 height 53
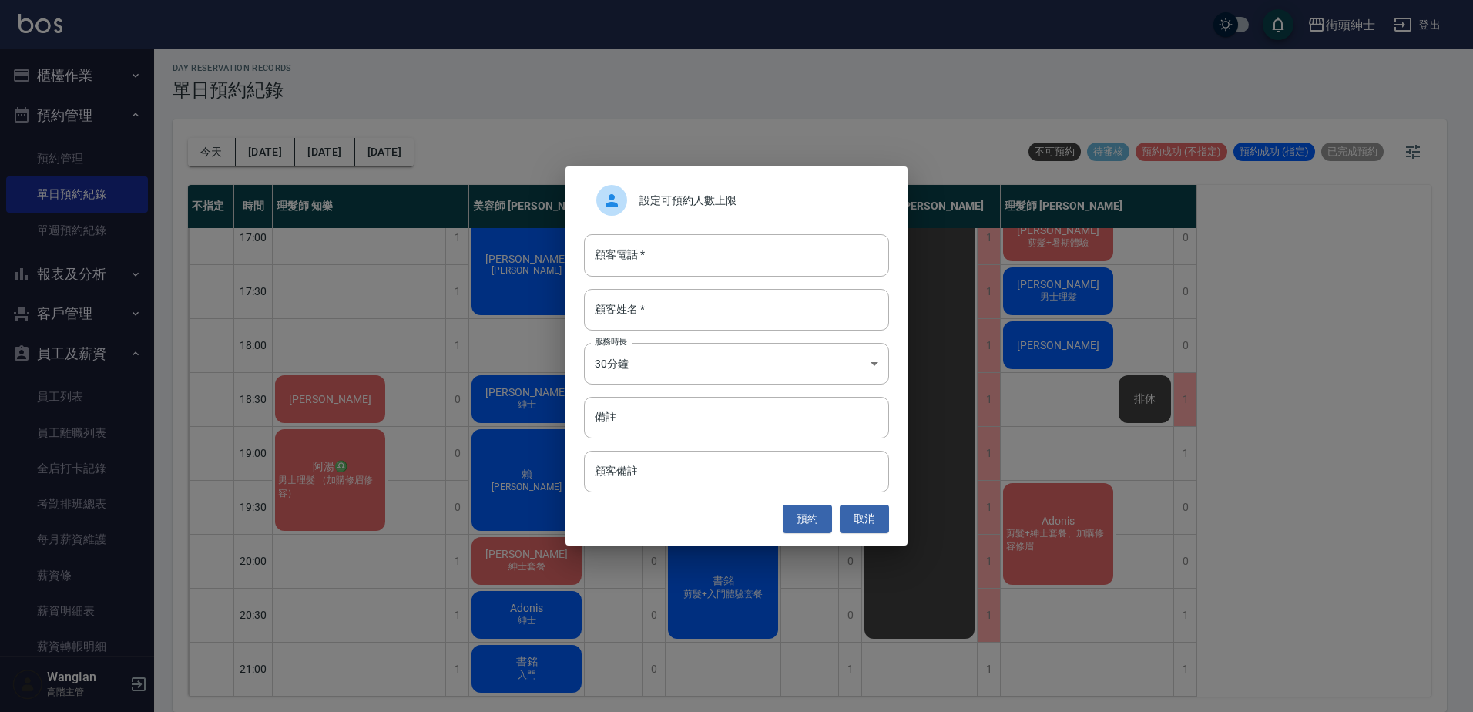
click at [709, 206] on span "設定可預約人數上限" at bounding box center [757, 201] width 237 height 16
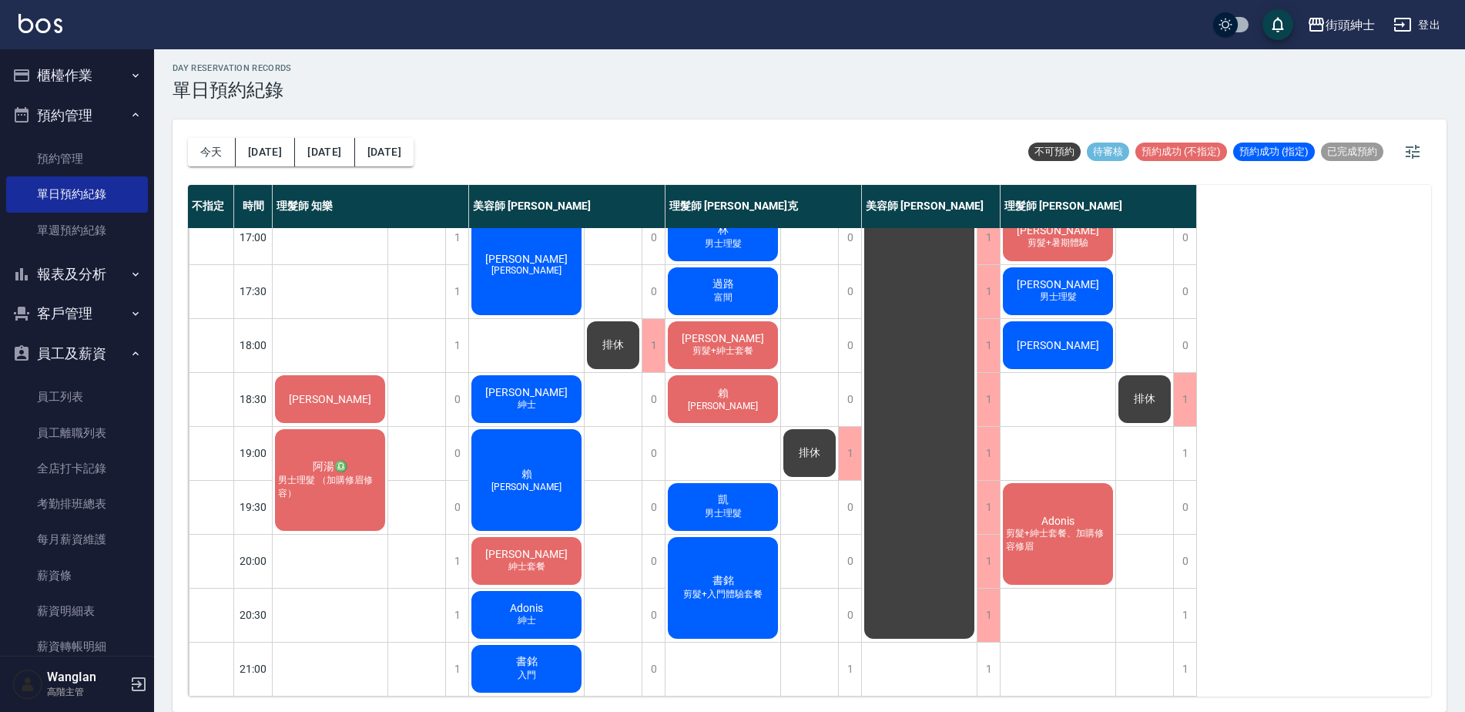
drag, startPoint x: 1400, startPoint y: 403, endPoint x: 791, endPoint y: 334, distance: 612.4
click at [1397, 404] on div "不指定 時間 理髮師 知樂 美容師 Cherry 理髮師 Vic 維克 美容師 小戴 理髮師 eric 11:00 11:30 12:00 12:30 13:…" at bounding box center [809, 440] width 1243 height 511
click at [225, 265] on div at bounding box center [211, 291] width 45 height 53
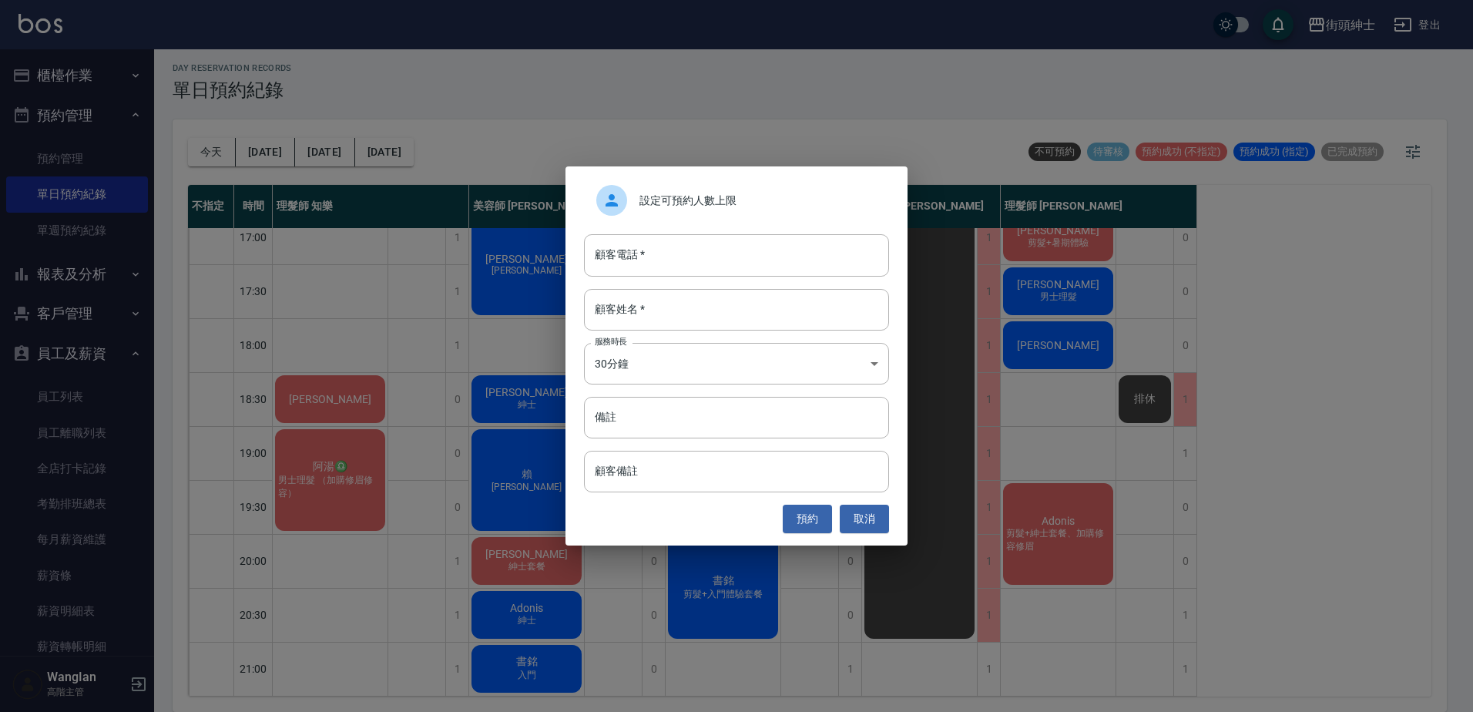
click at [220, 461] on div "設定可預約人數上限 顧客電話   * 顧客電話   * 顧客姓名   * 顧客姓名   * 服務時長 30分鐘 1 服務時長 備註 備註 顧客備註 顧客備註 …" at bounding box center [736, 356] width 1473 height 712
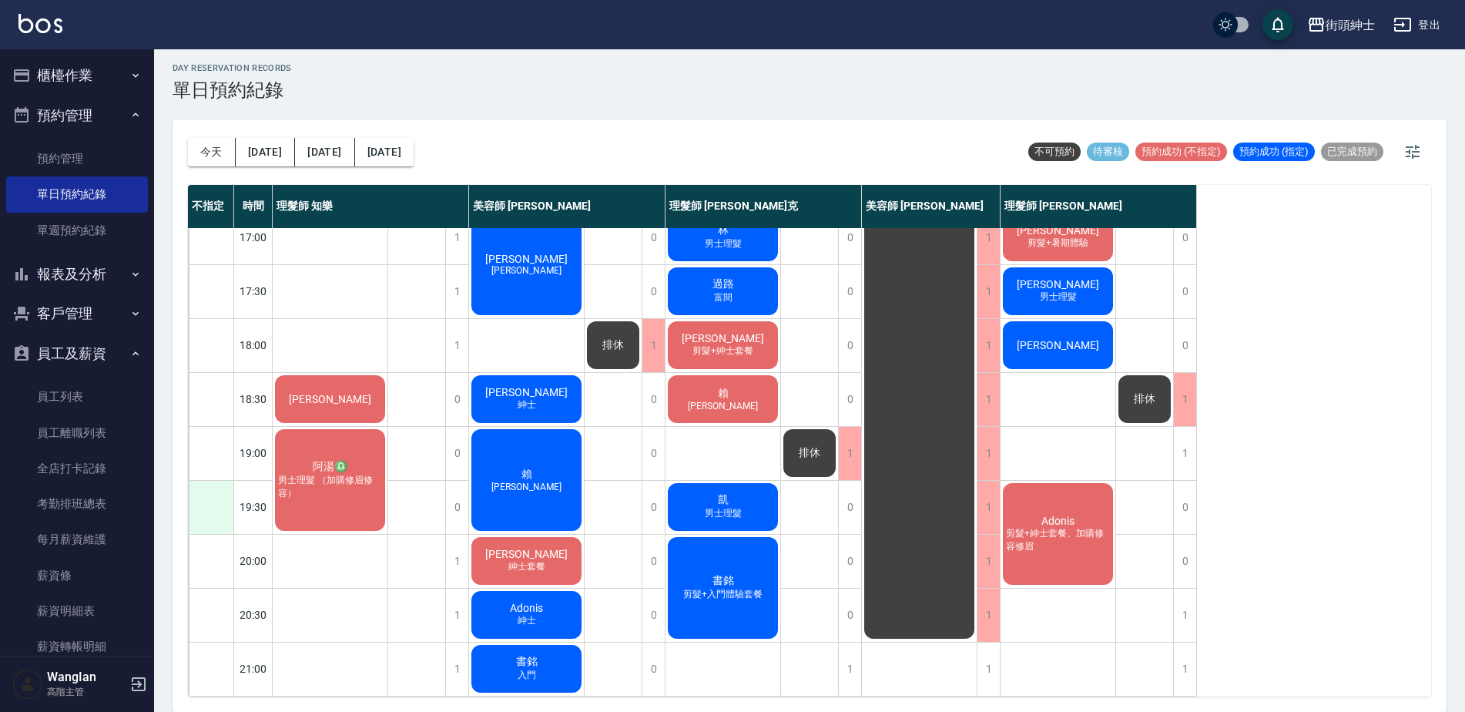
click at [216, 490] on div at bounding box center [211, 507] width 45 height 53
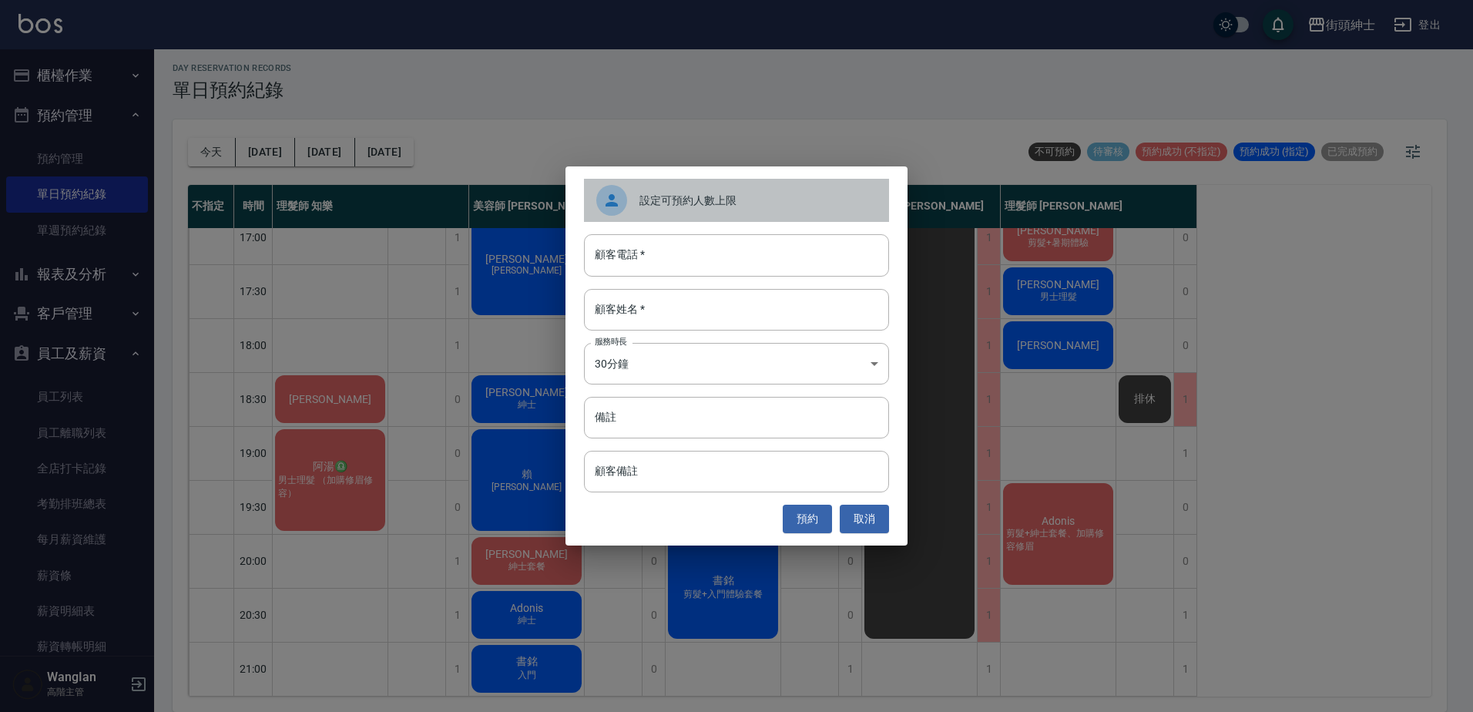
click at [686, 198] on span "設定可預約人數上限" at bounding box center [757, 201] width 237 height 16
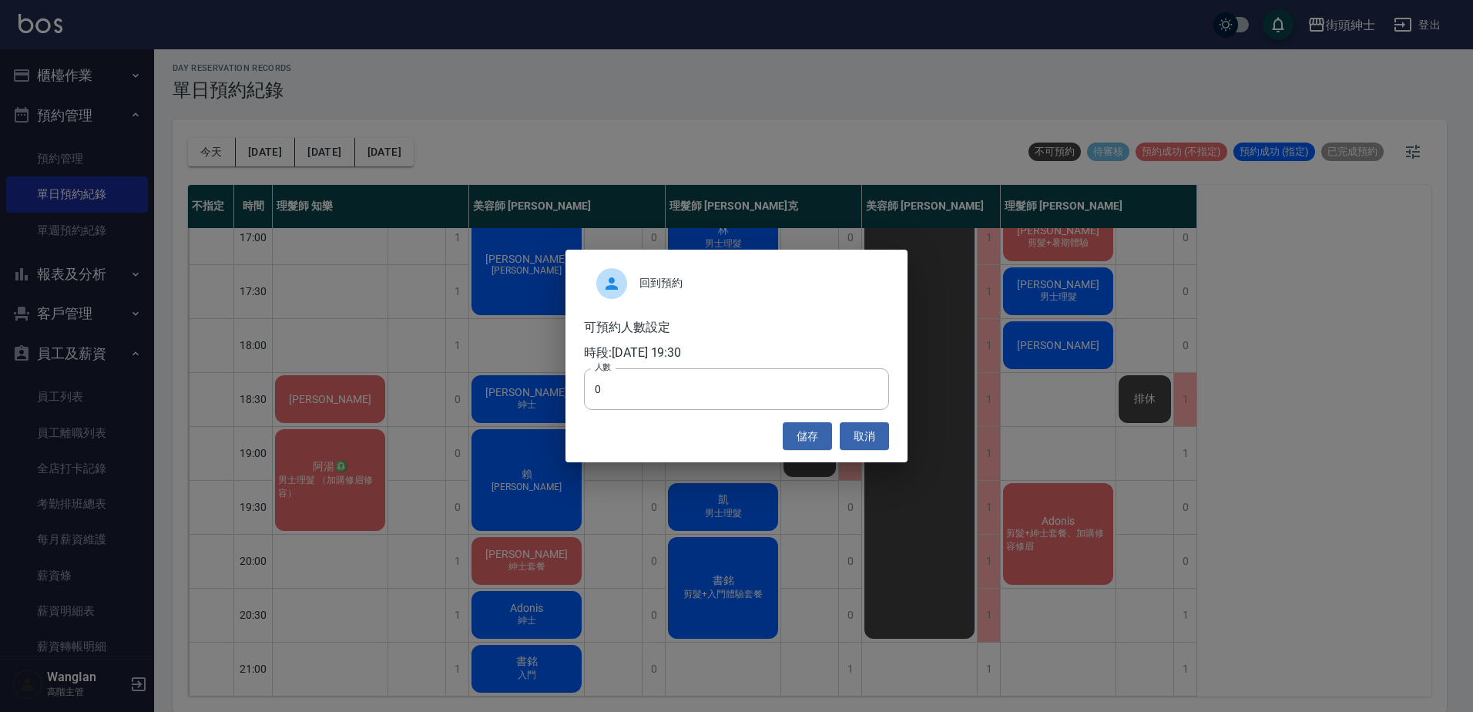
click at [669, 106] on div "回到預約 可預約人數設定 時段: 2025/09/08 19:30 人數 0 人數 儲存 取消" at bounding box center [736, 356] width 1473 height 712
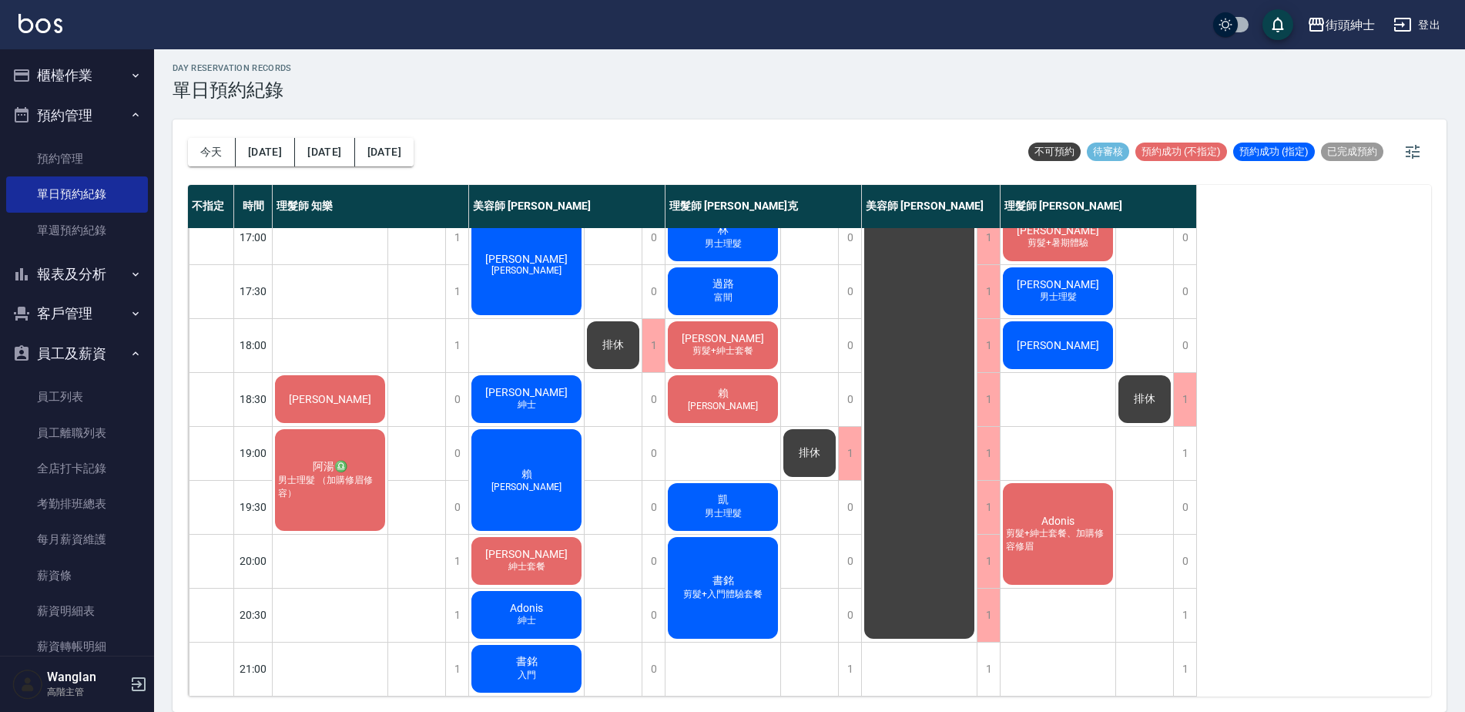
scroll to position [232, 0]
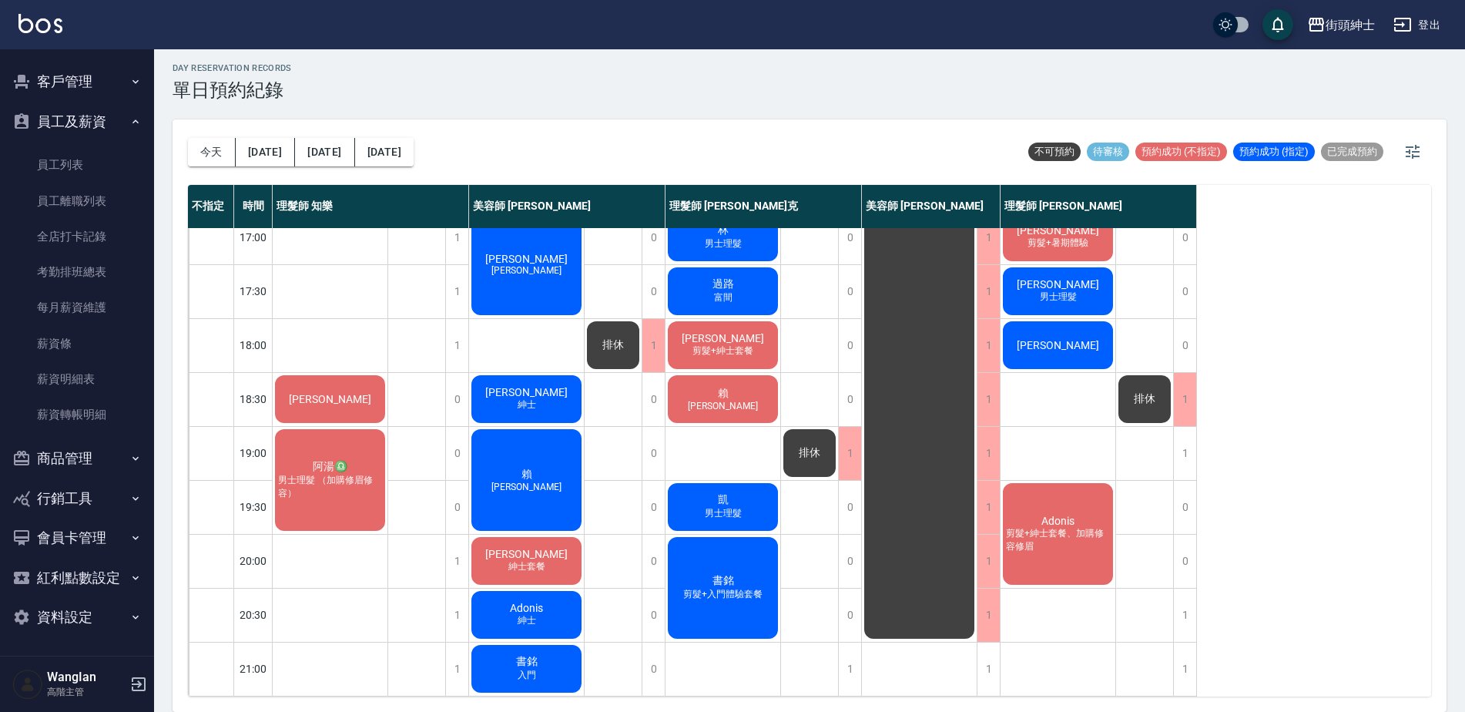
click at [46, 610] on button "資料設定" at bounding box center [77, 617] width 142 height 40
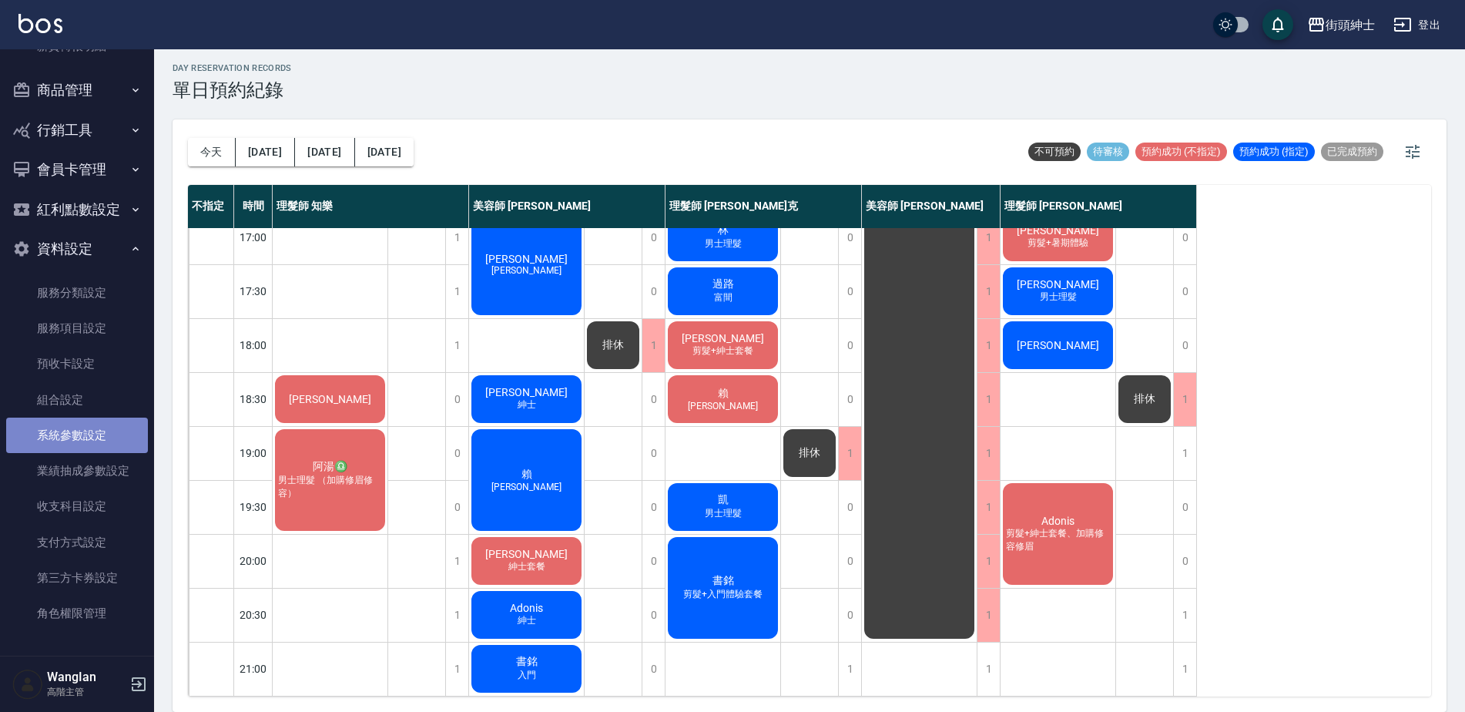
click at [86, 431] on link "系統參數設定" at bounding box center [77, 435] width 142 height 35
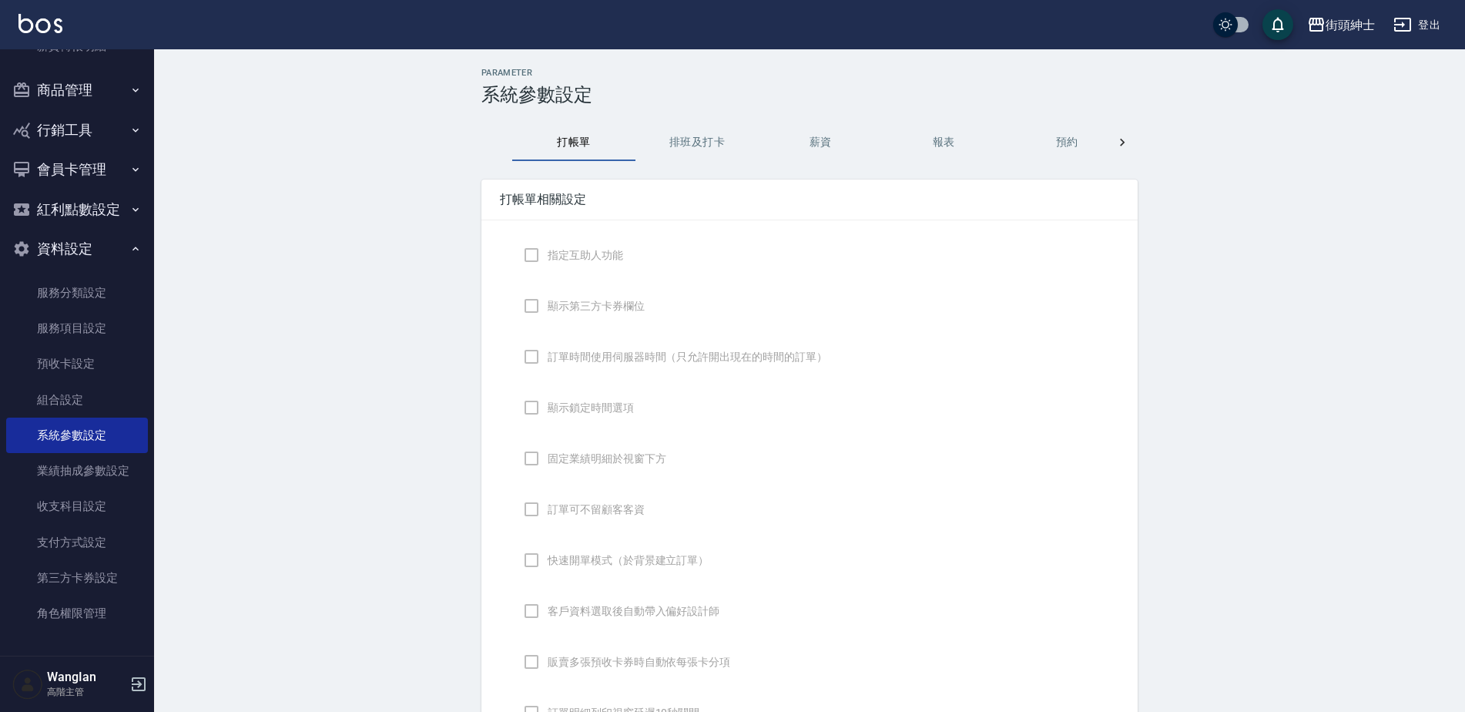
checkbox input "true"
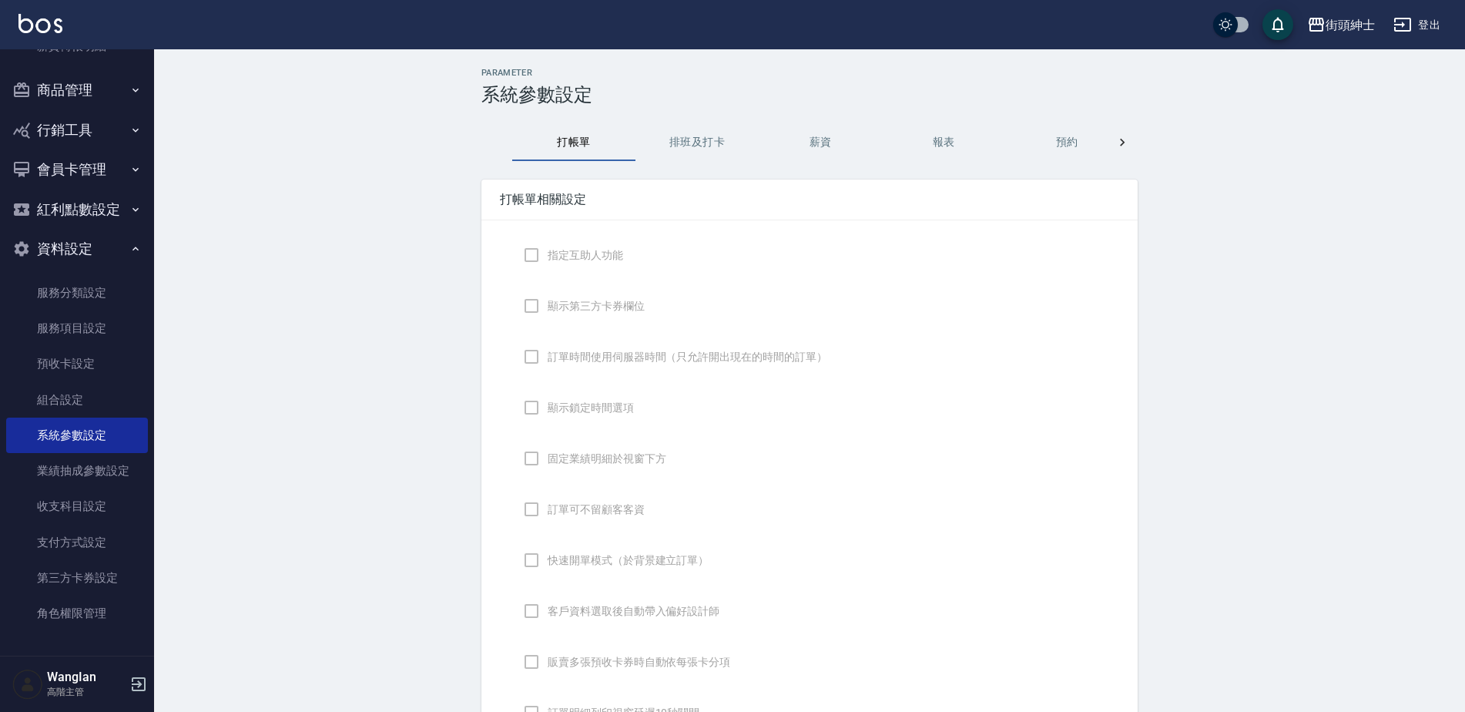
checkbox input "false"
type input "DESIGNATE"
checkbox input "true"
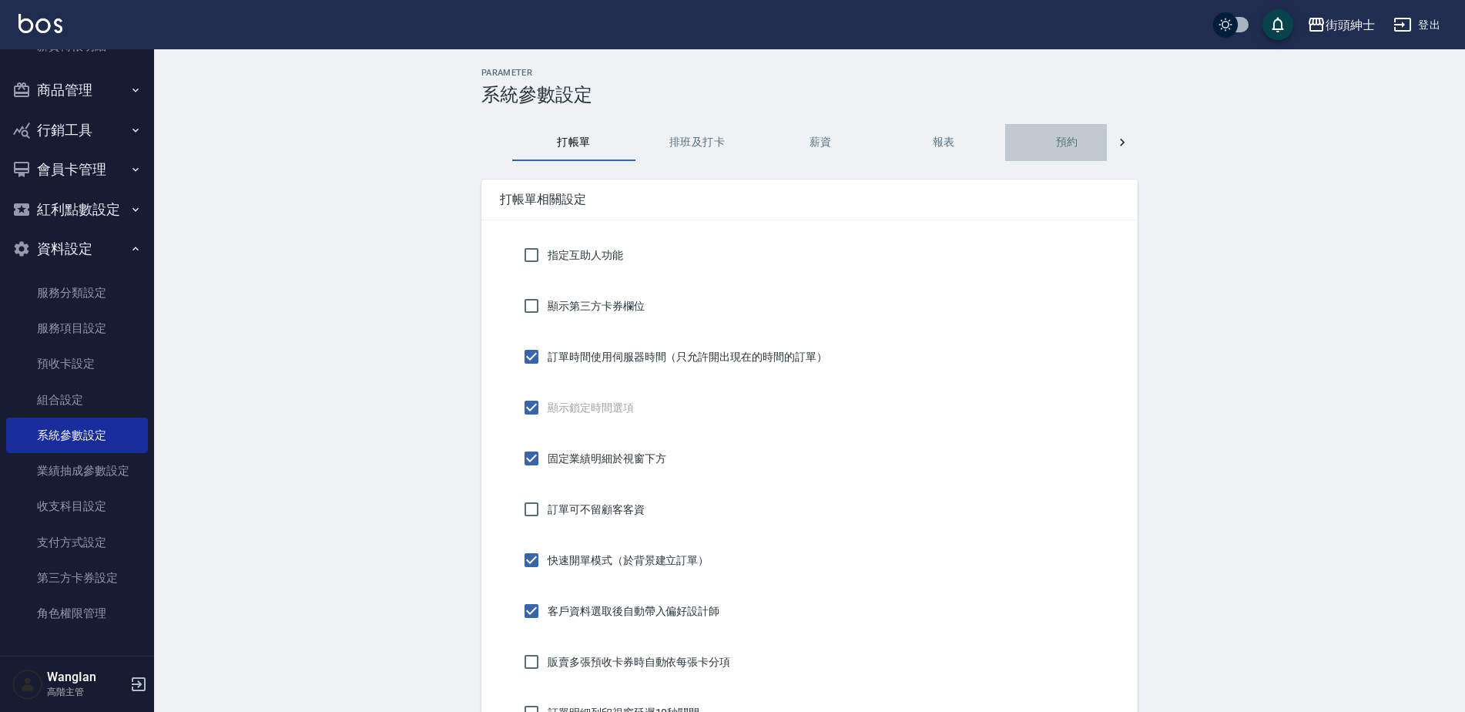
drag, startPoint x: 1078, startPoint y: 136, endPoint x: 1125, endPoint y: 168, distance: 56.6
click at [1077, 136] on button "預約" at bounding box center [1066, 142] width 123 height 37
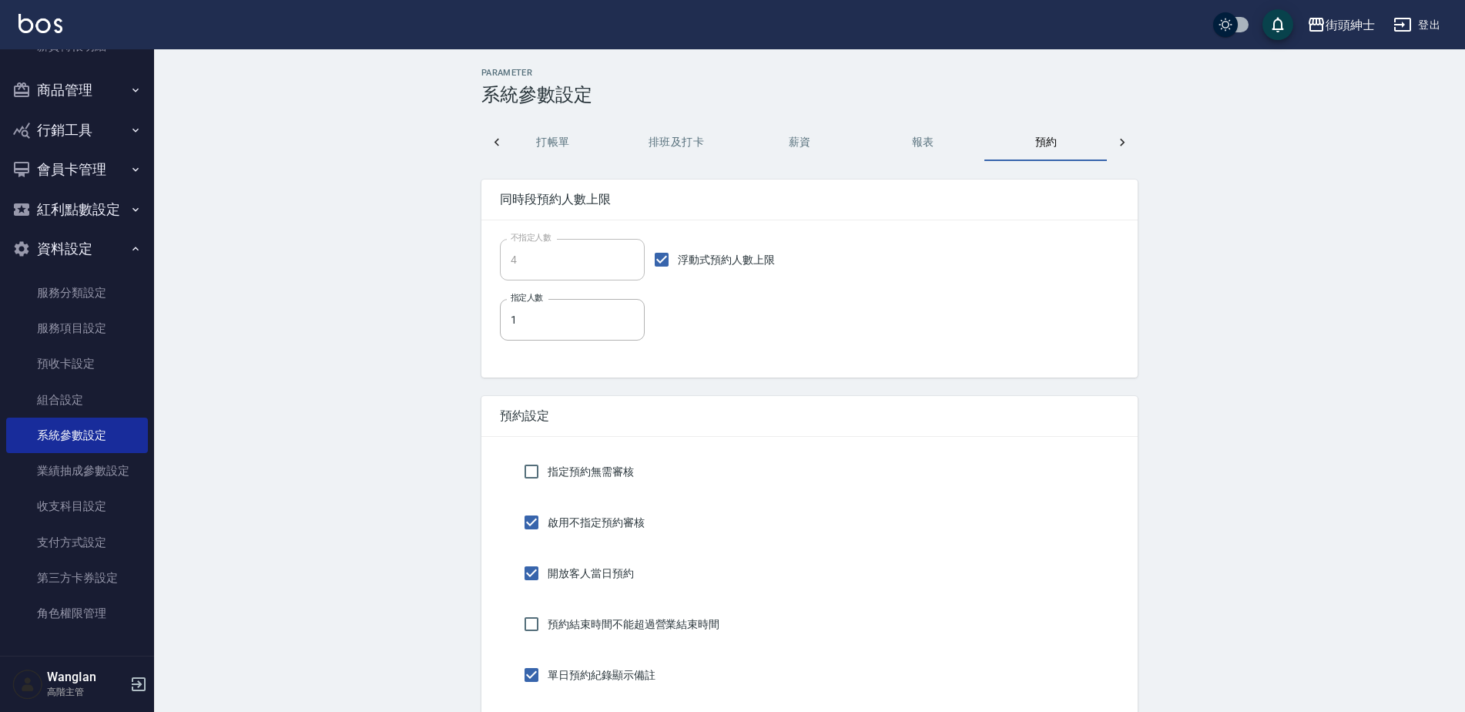
scroll to position [0, 22]
